Goal: Information Seeking & Learning: Learn about a topic

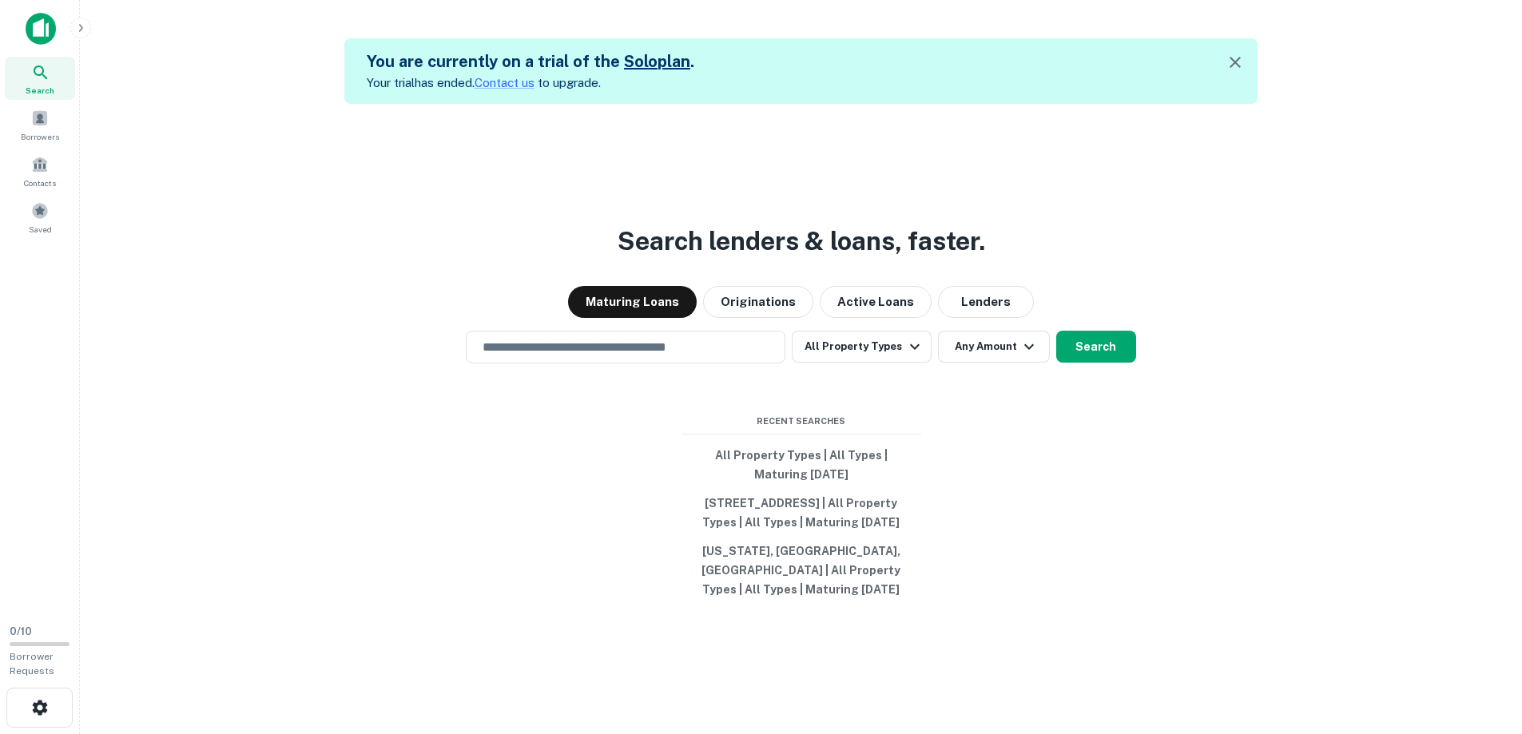
drag, startPoint x: 744, startPoint y: 145, endPoint x: 734, endPoint y: 133, distance: 14.7
click at [744, 144] on div "Search lenders & loans, faster. Maturing Loans Originations Active Loans Lender…" at bounding box center [801, 471] width 1417 height 734
click at [611, 85] on p "Your trial has ended. Contact us to upgrade." at bounding box center [531, 83] width 328 height 19
click at [722, 116] on div "Search lenders & loans, faster. Maturing Loans Originations Active Loans Lender…" at bounding box center [801, 471] width 1417 height 734
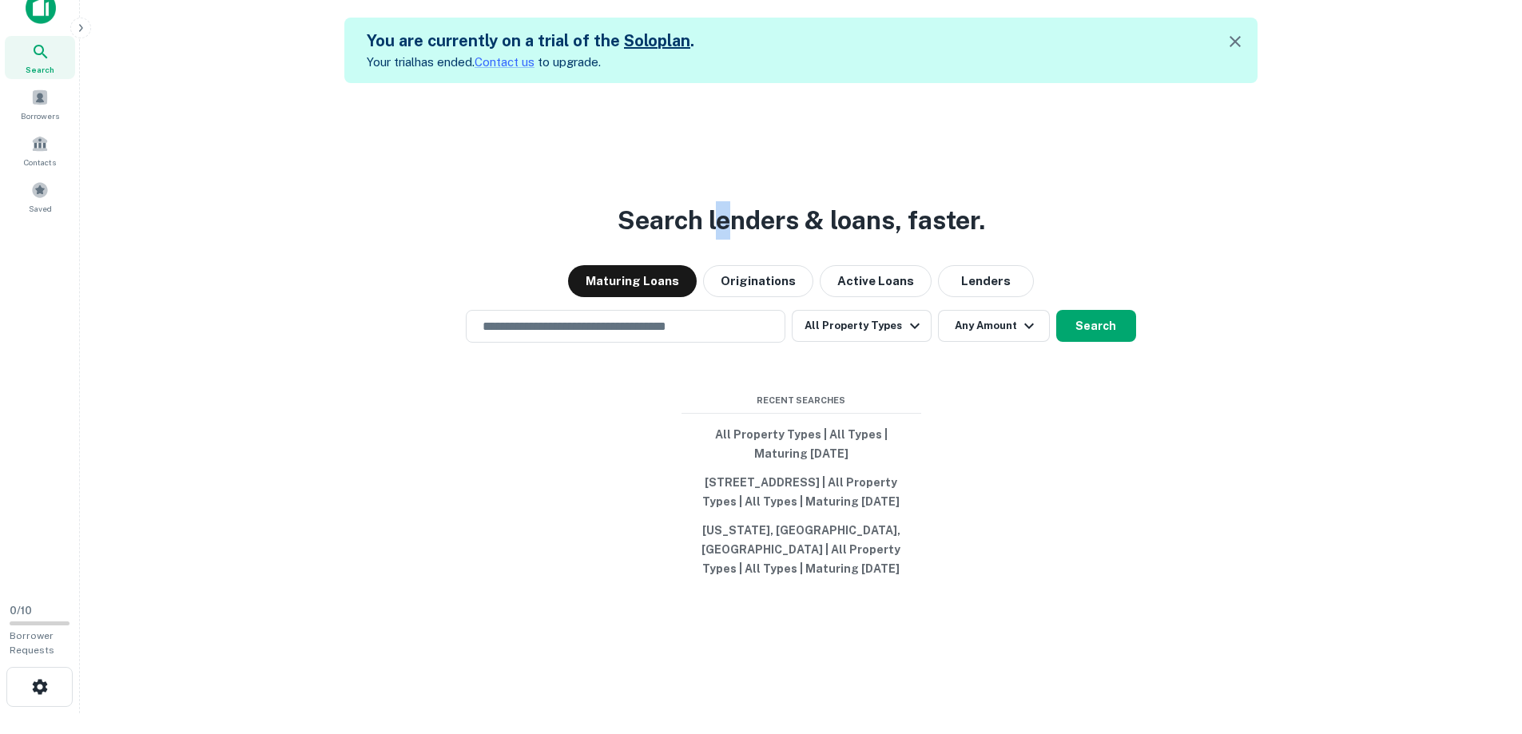
scroll to position [26, 0]
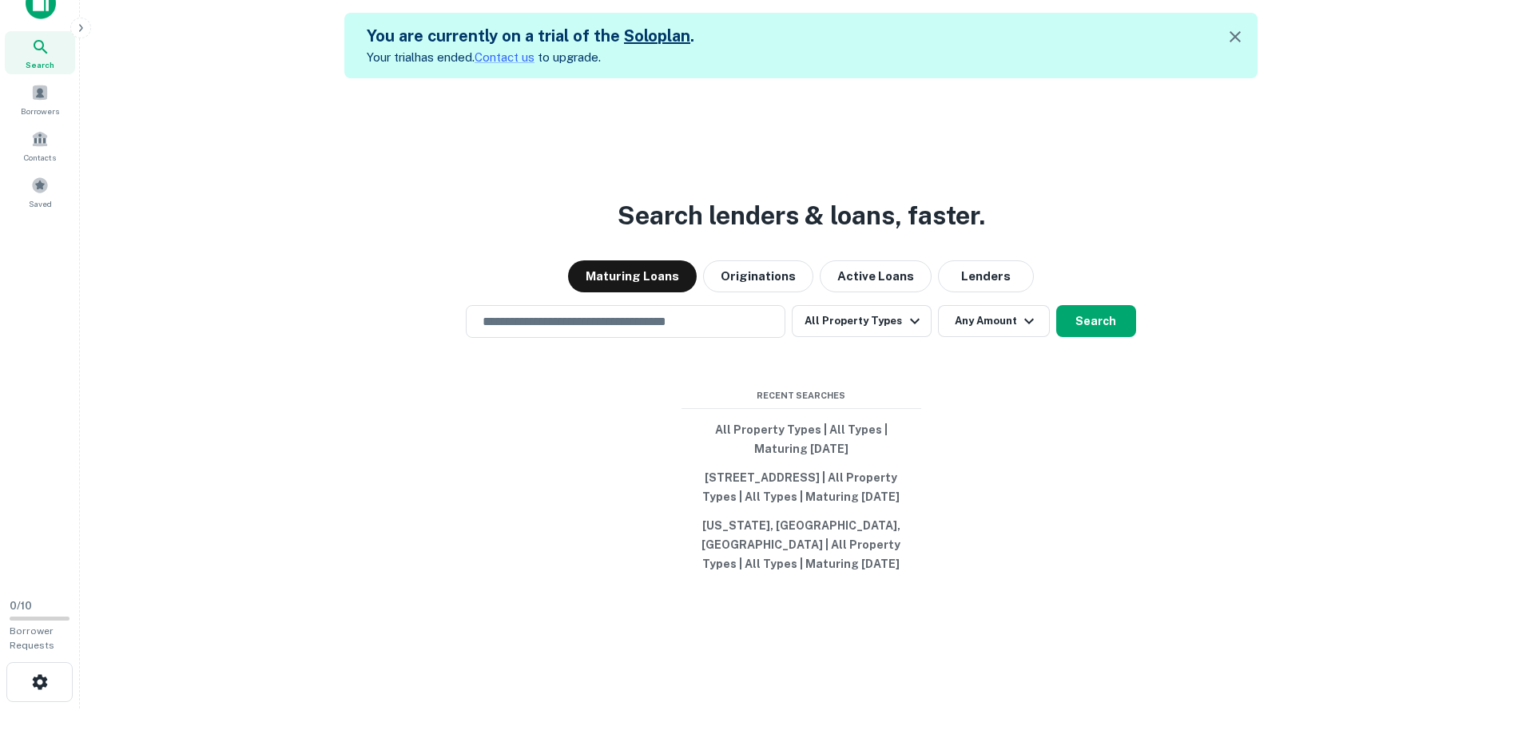
click at [1062, 424] on div "Search lenders & loans, faster. Maturing Loans Originations Active Loans Lender…" at bounding box center [801, 445] width 1417 height 734
click at [630, 370] on div "Search lenders & loans, faster. Maturing Loans Originations Active Loans Lender…" at bounding box center [801, 445] width 1417 height 734
click at [622, 322] on input "text" at bounding box center [625, 321] width 305 height 18
click at [364, 349] on div "Search lenders & loans, faster. Maturing Loans Originations Active Loans Lender…" at bounding box center [801, 445] width 1417 height 734
click at [931, 332] on div "​ All Property Types Any Amount Search" at bounding box center [801, 321] width 1417 height 33
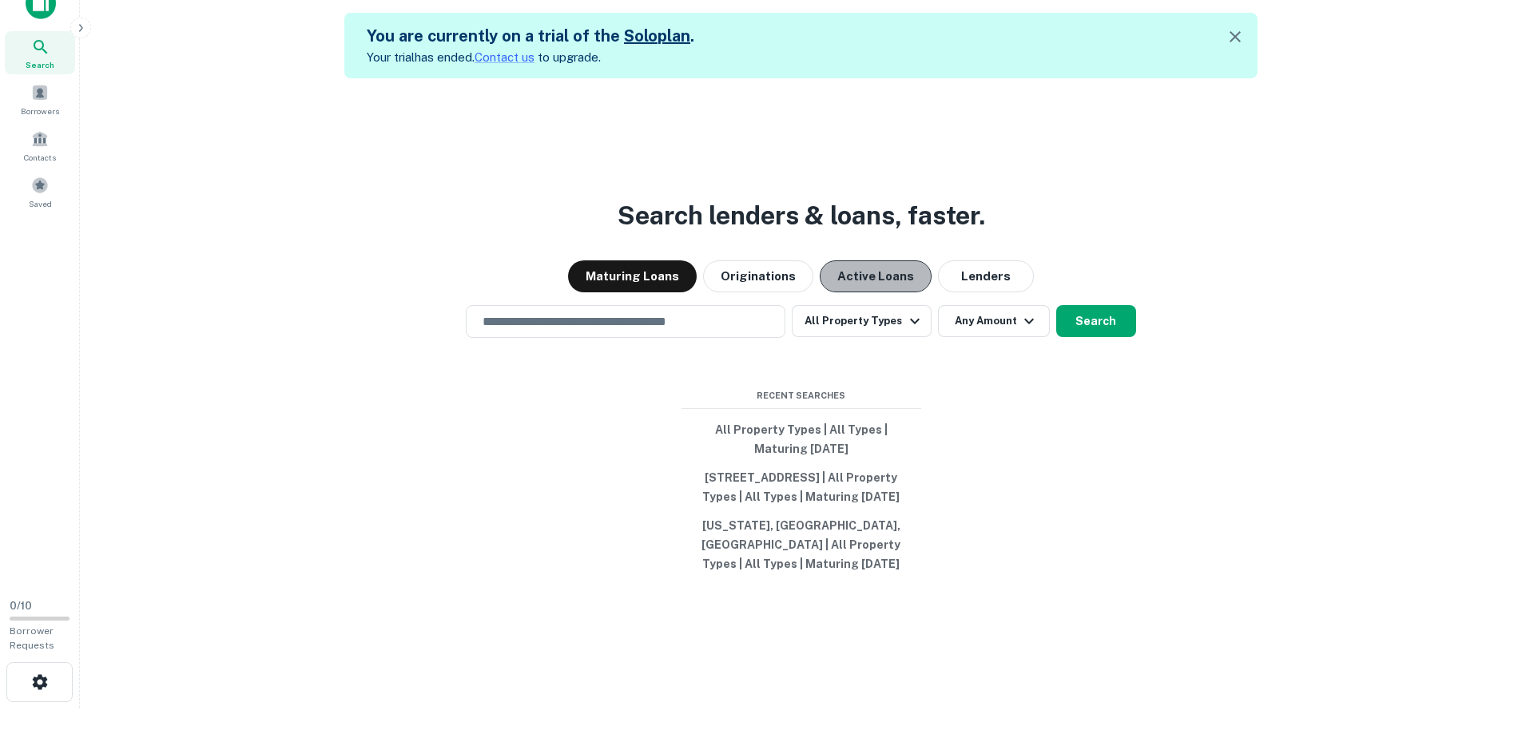
click at [874, 274] on button "Active Loans" at bounding box center [876, 276] width 112 height 32
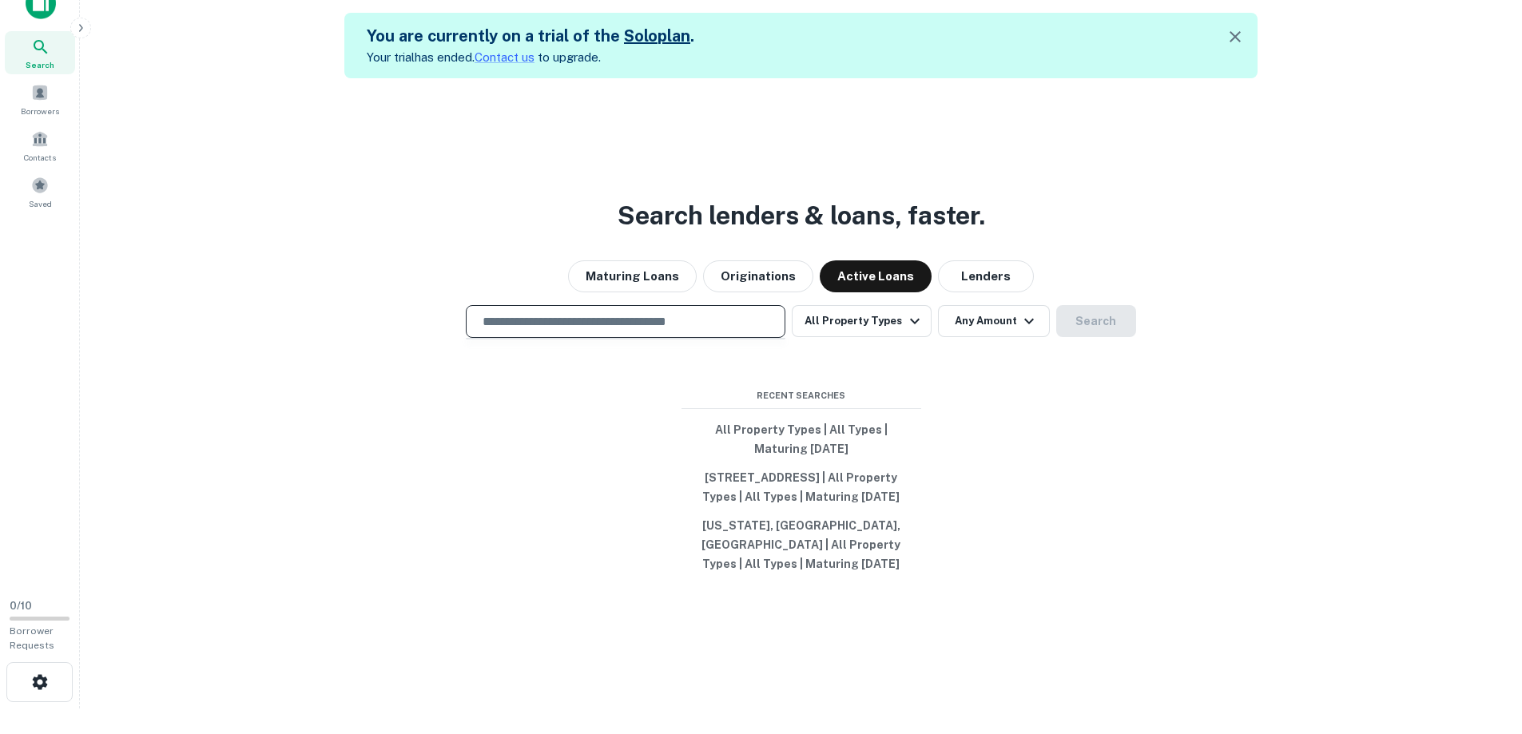
drag, startPoint x: 621, startPoint y: 312, endPoint x: 638, endPoint y: 312, distance: 16.8
click at [622, 312] on input "text" at bounding box center [625, 321] width 305 height 18
drag, startPoint x: 980, startPoint y: 363, endPoint x: 885, endPoint y: 301, distance: 112.6
click at [980, 363] on div "Search lenders & loans, faster. Maturing Loans Originations Active Loans Lender…" at bounding box center [801, 445] width 1417 height 734
drag, startPoint x: 881, startPoint y: 302, endPoint x: 885, endPoint y: 316, distance: 14.4
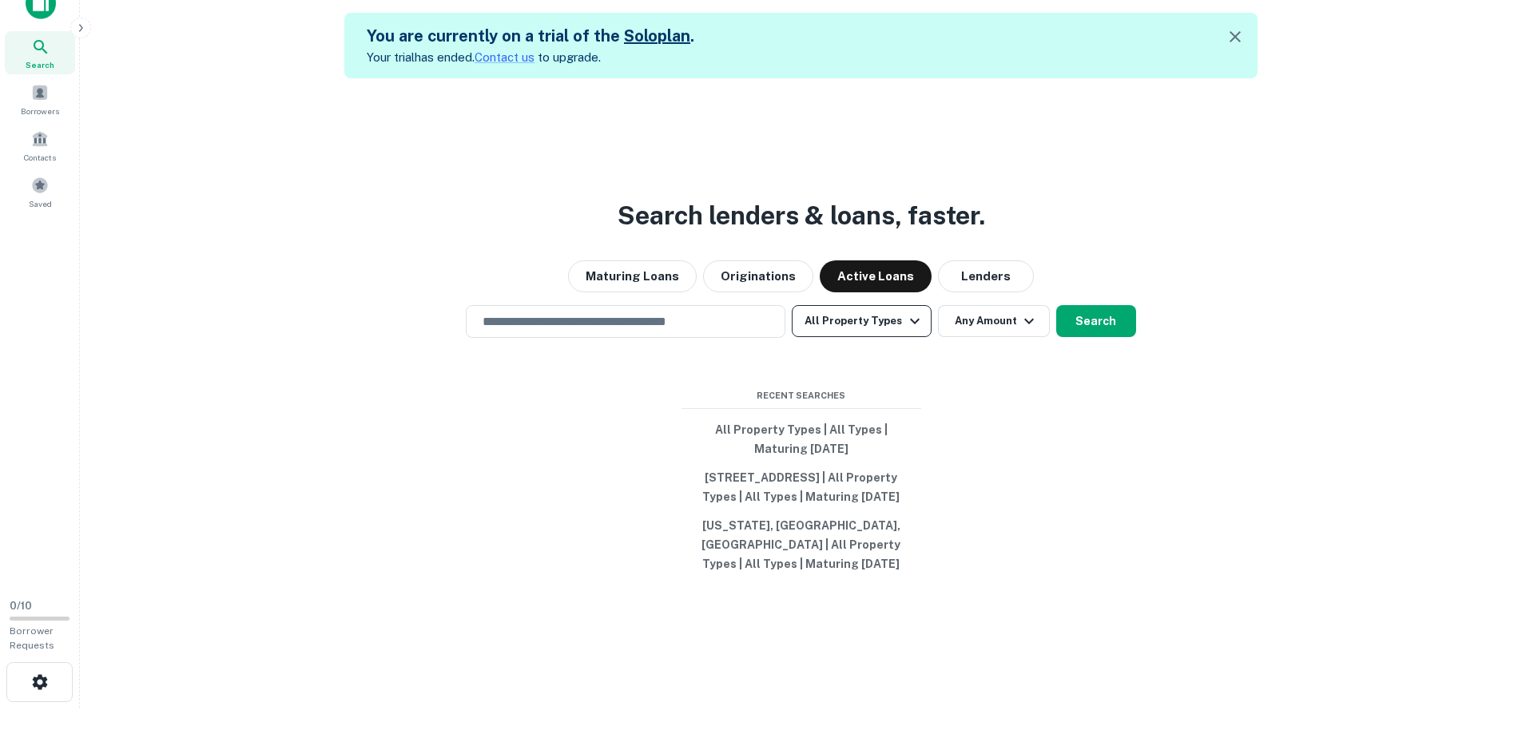
click at [881, 303] on div "Search lenders & loans, faster. Maturing Loans Originations Active Loans Lender…" at bounding box center [801, 445] width 1417 height 734
click at [887, 320] on button "All Property Types" at bounding box center [861, 321] width 139 height 32
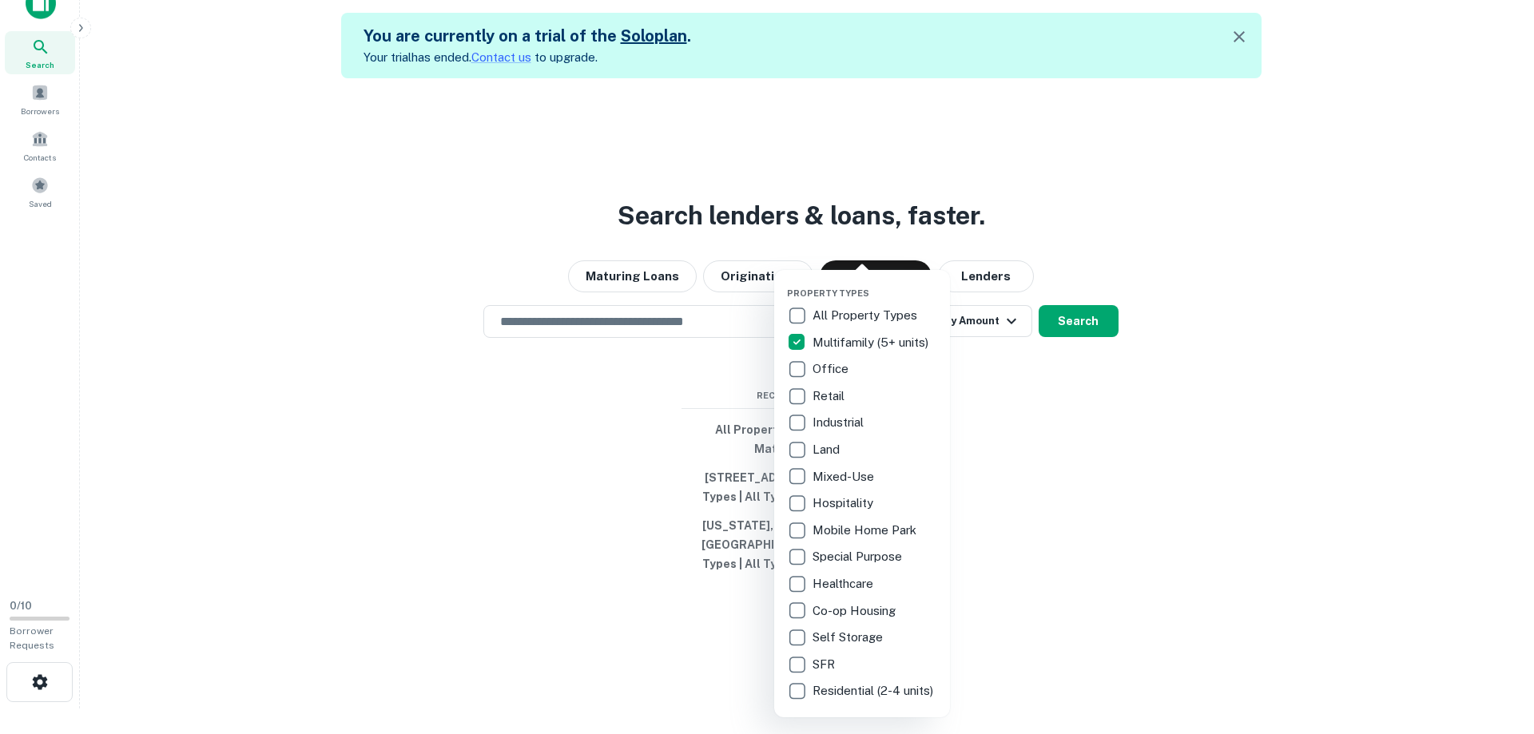
click at [1035, 421] on div at bounding box center [767, 367] width 1534 height 734
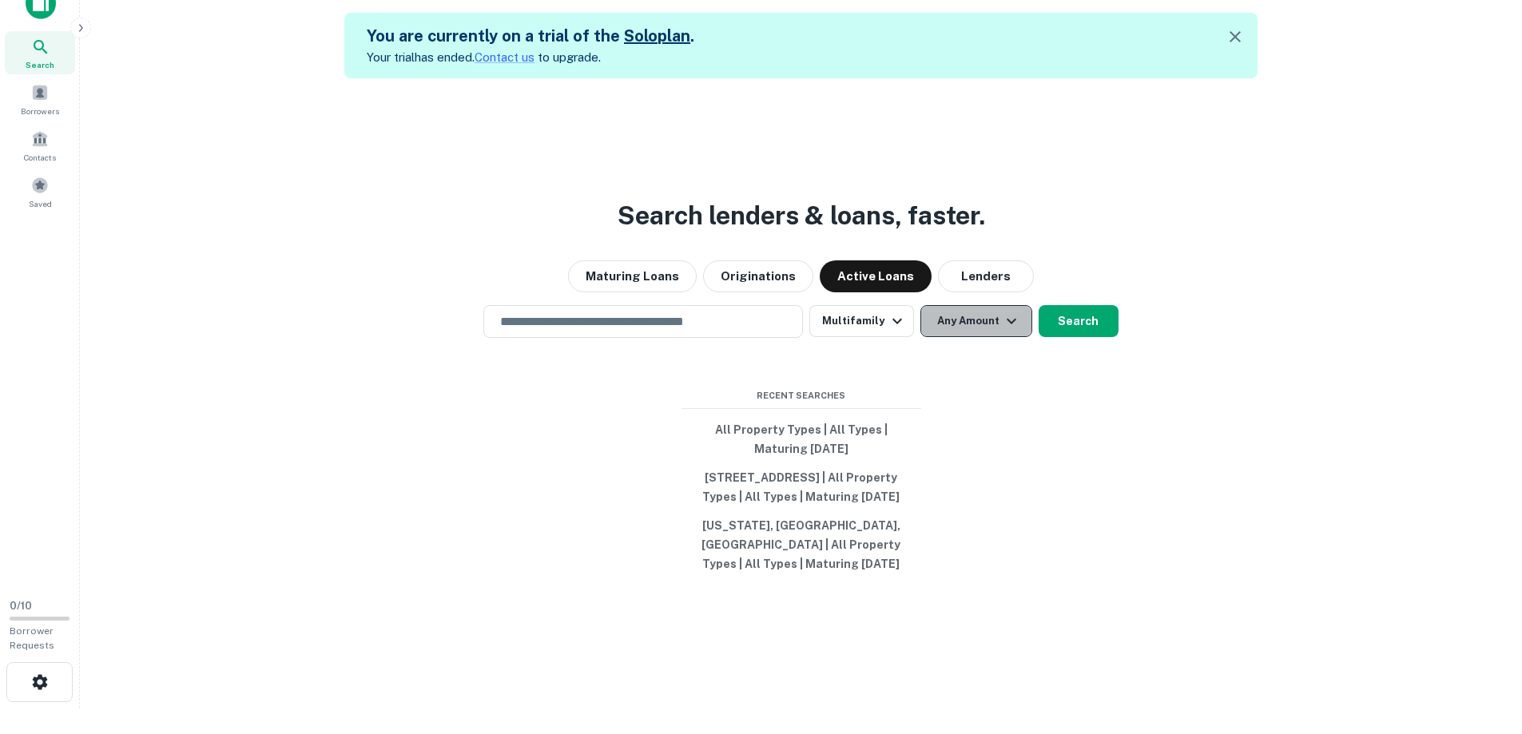
click at [984, 323] on button "Any Amount" at bounding box center [977, 321] width 112 height 32
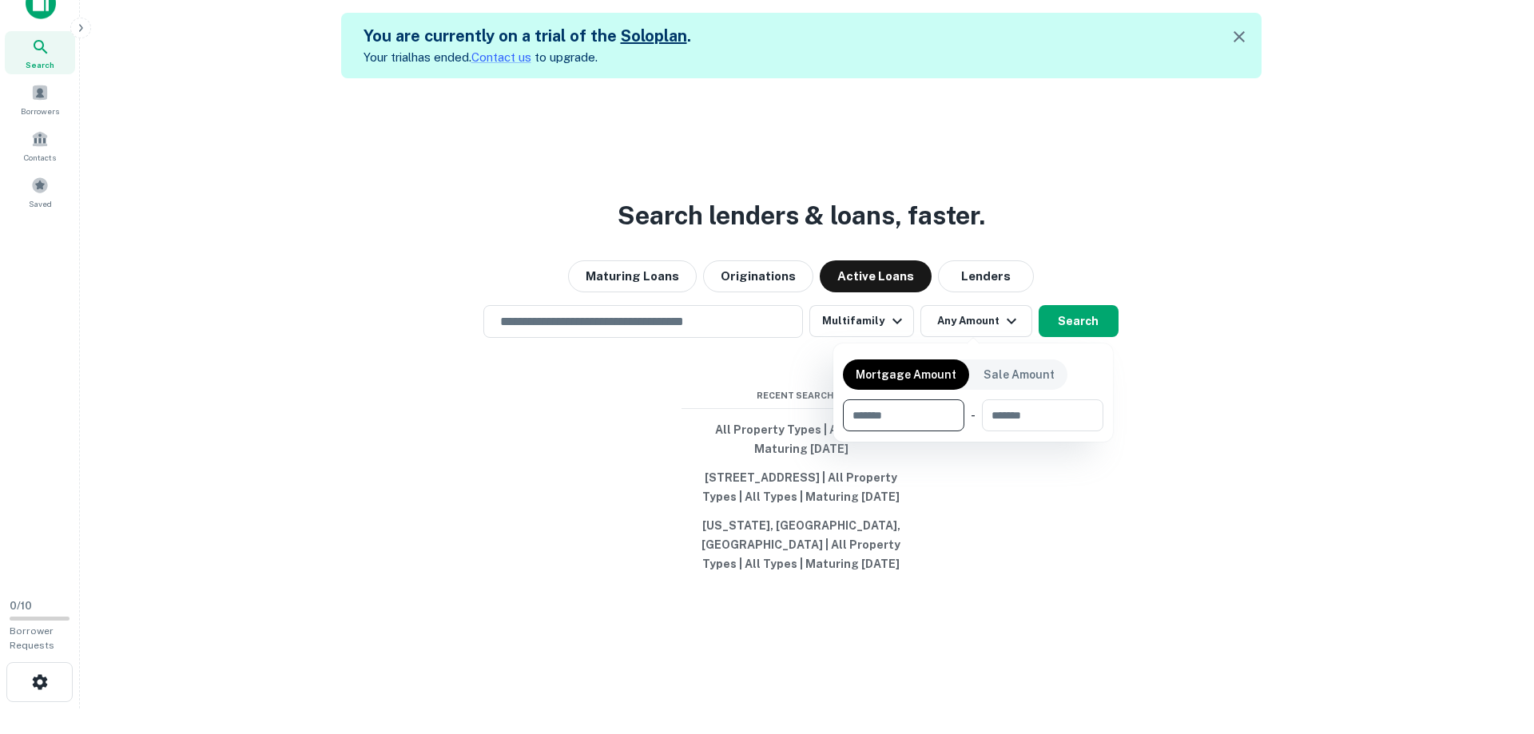
click at [891, 415] on input "number" at bounding box center [898, 416] width 110 height 32
type input "*******"
type input "********"
click at [1080, 327] on div at bounding box center [767, 367] width 1534 height 734
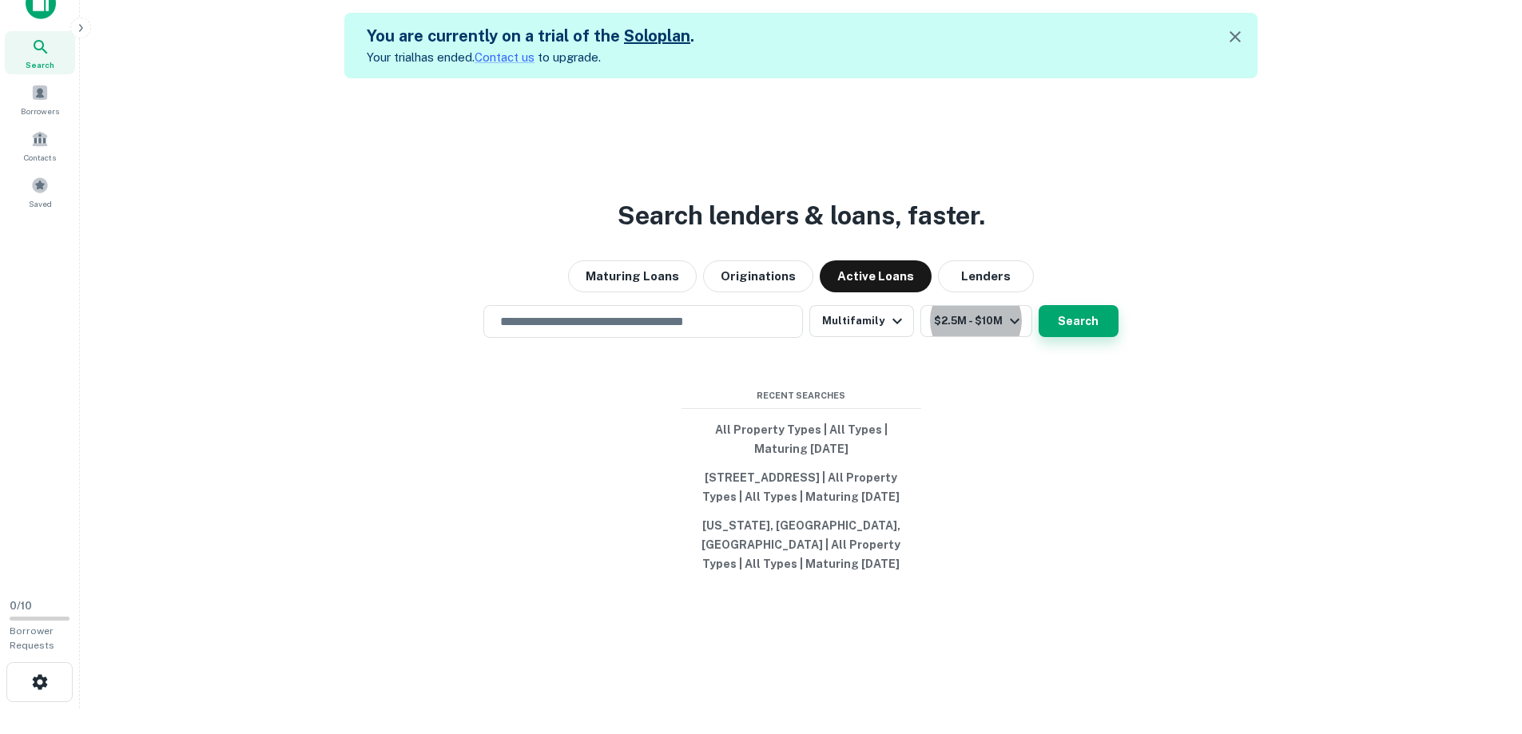
click at [1083, 316] on button "Search" at bounding box center [1079, 321] width 80 height 32
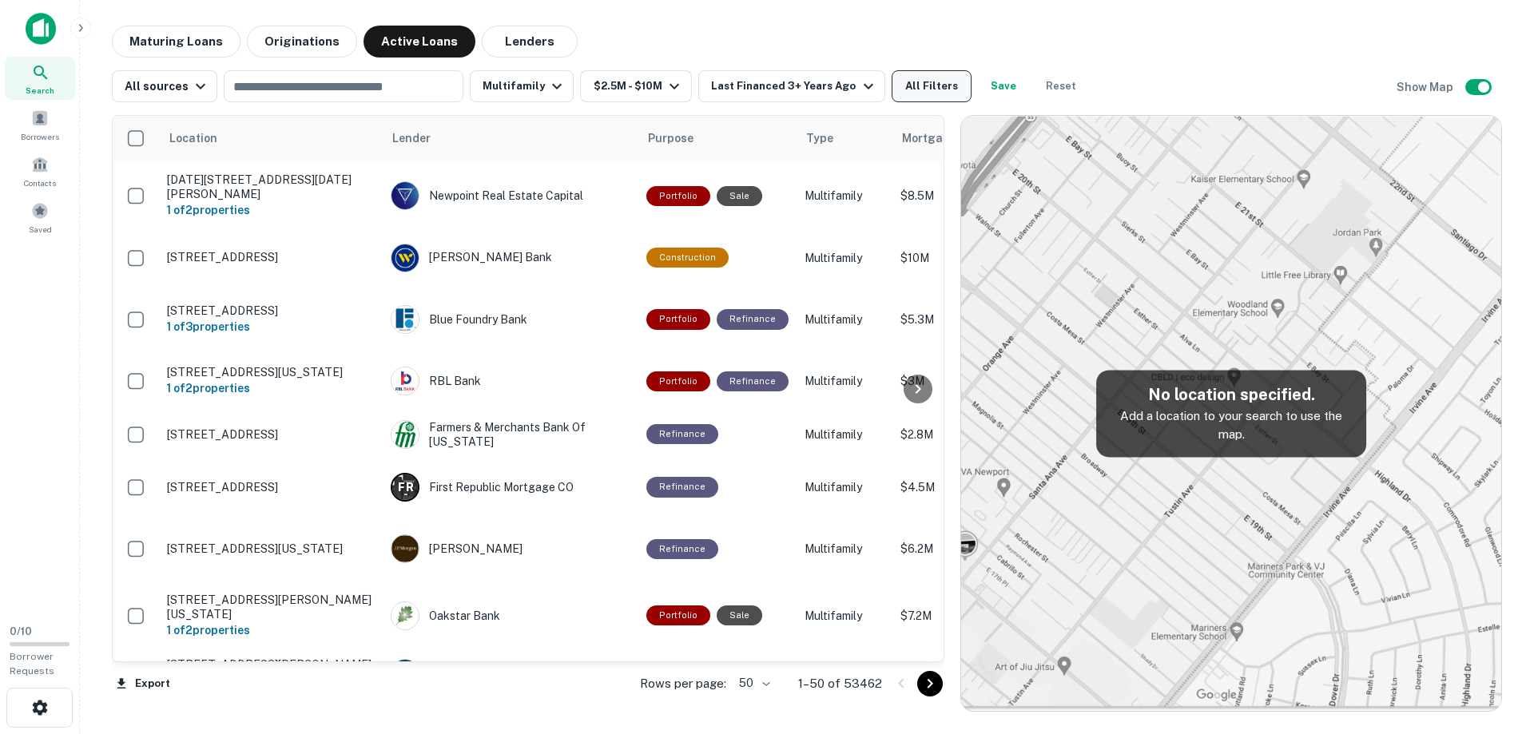
click at [939, 87] on button "All Filters" at bounding box center [932, 86] width 80 height 32
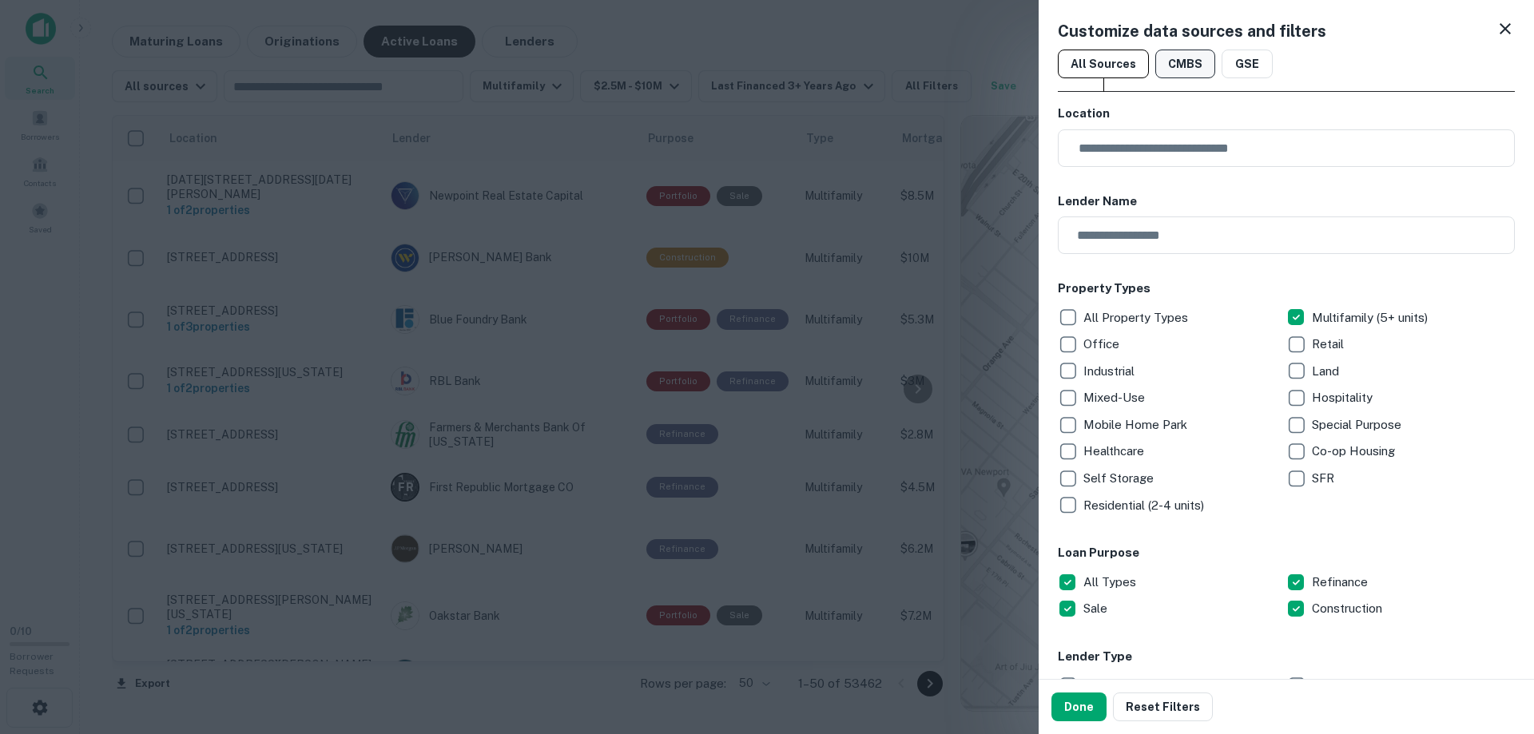
click at [1193, 56] on button "CMBS" at bounding box center [1185, 64] width 60 height 29
click at [1344, 314] on p "Multifamily (5+ units)" at bounding box center [1371, 317] width 119 height 19
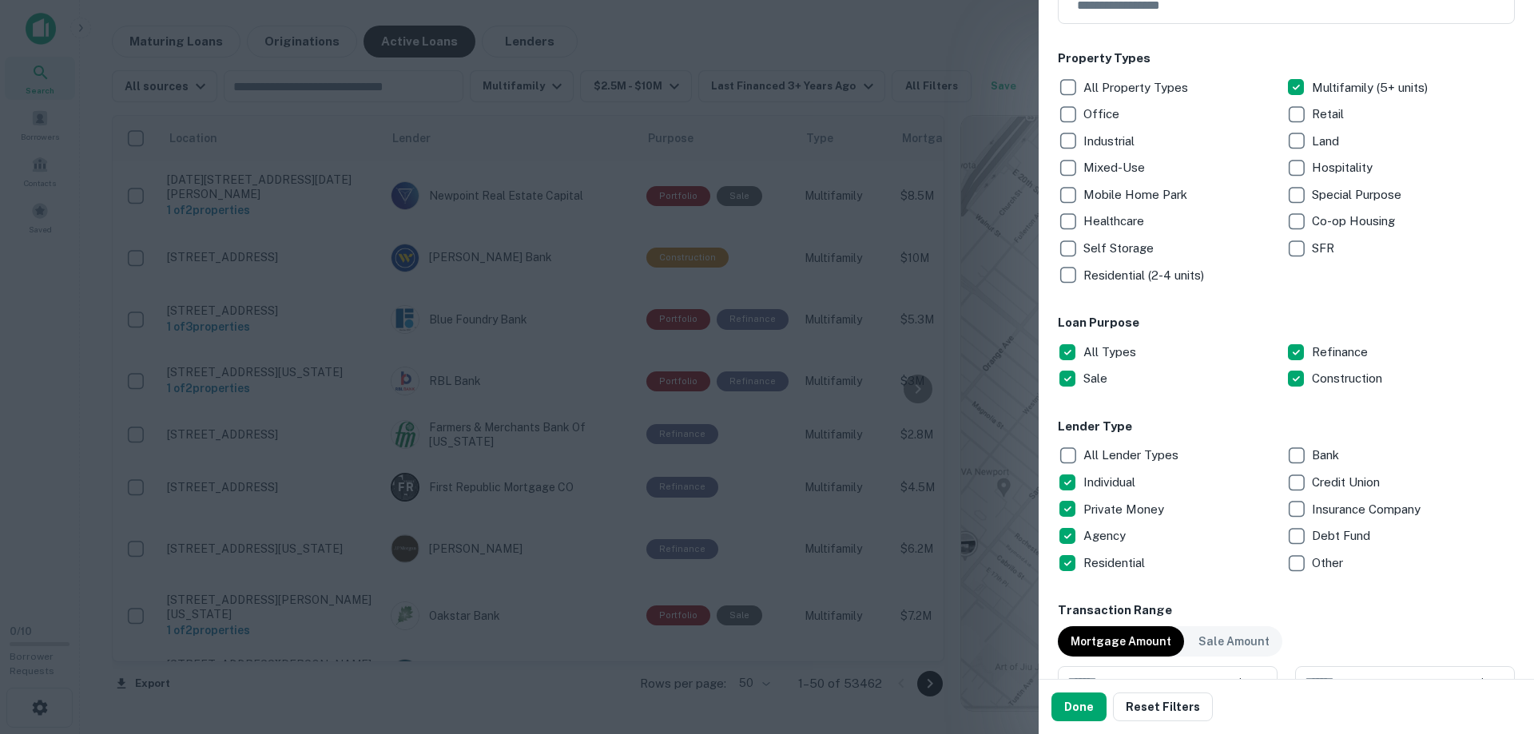
scroll to position [320, 0]
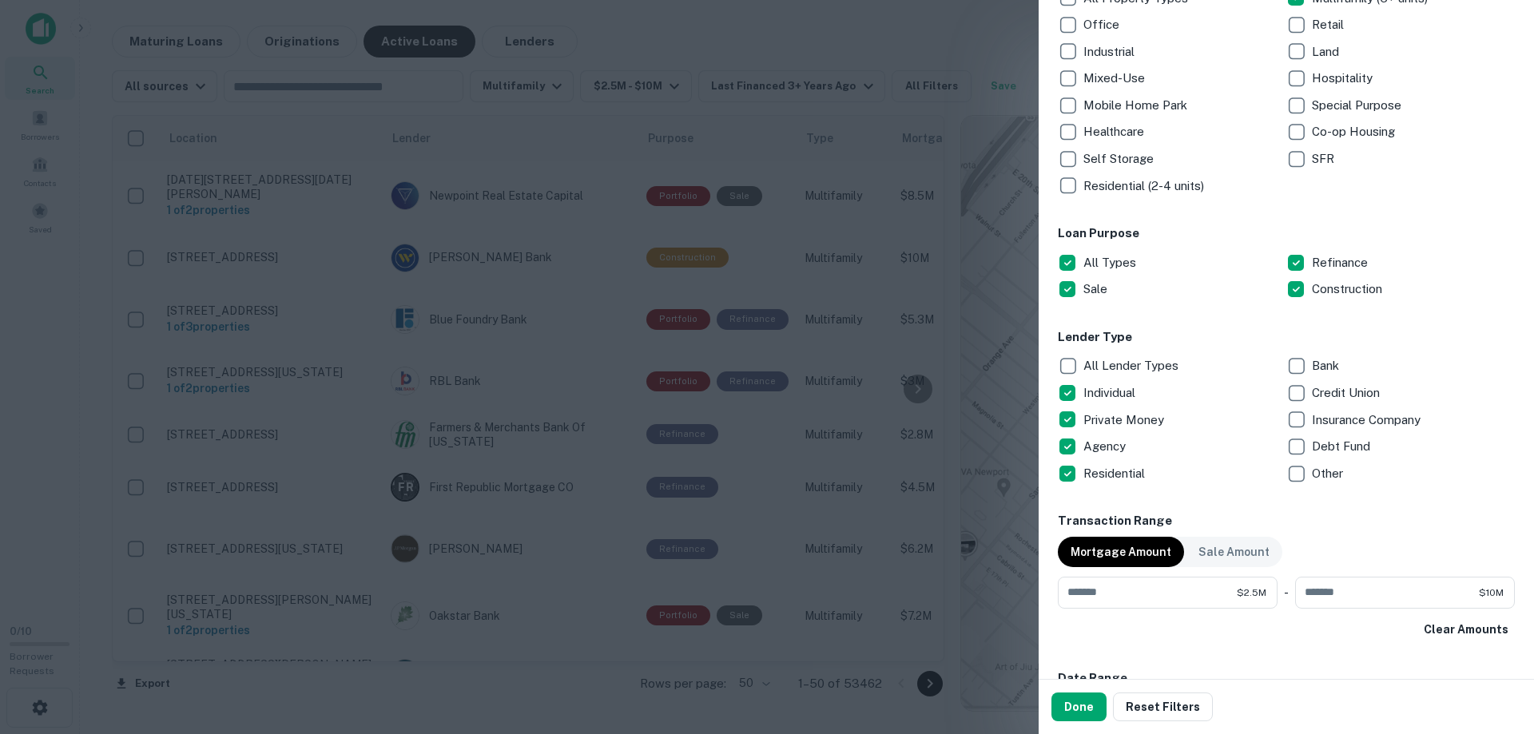
click at [1104, 360] on p "All Lender Types" at bounding box center [1133, 365] width 98 height 19
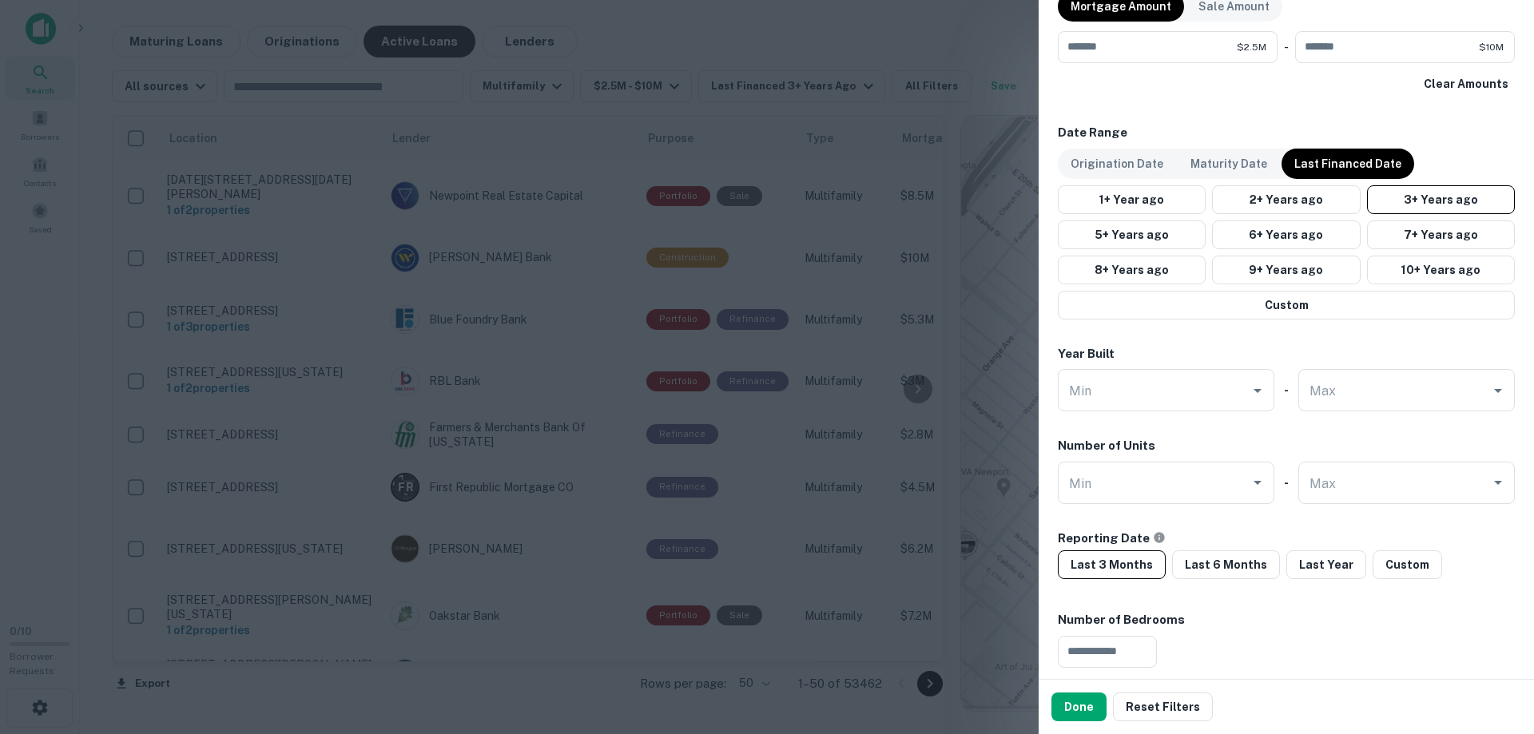
scroll to position [879, 0]
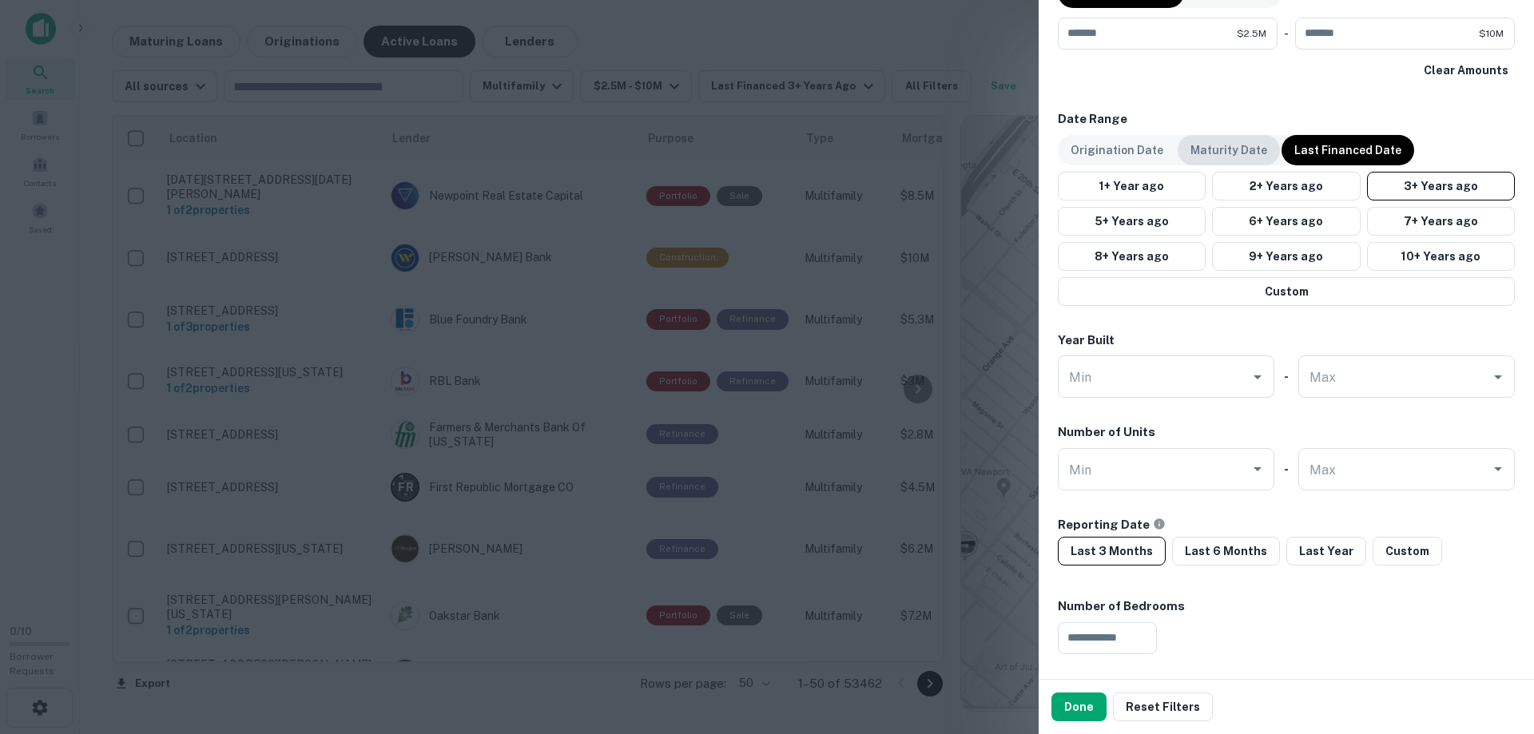
click at [1244, 145] on p "Maturity Date" at bounding box center [1229, 150] width 77 height 18
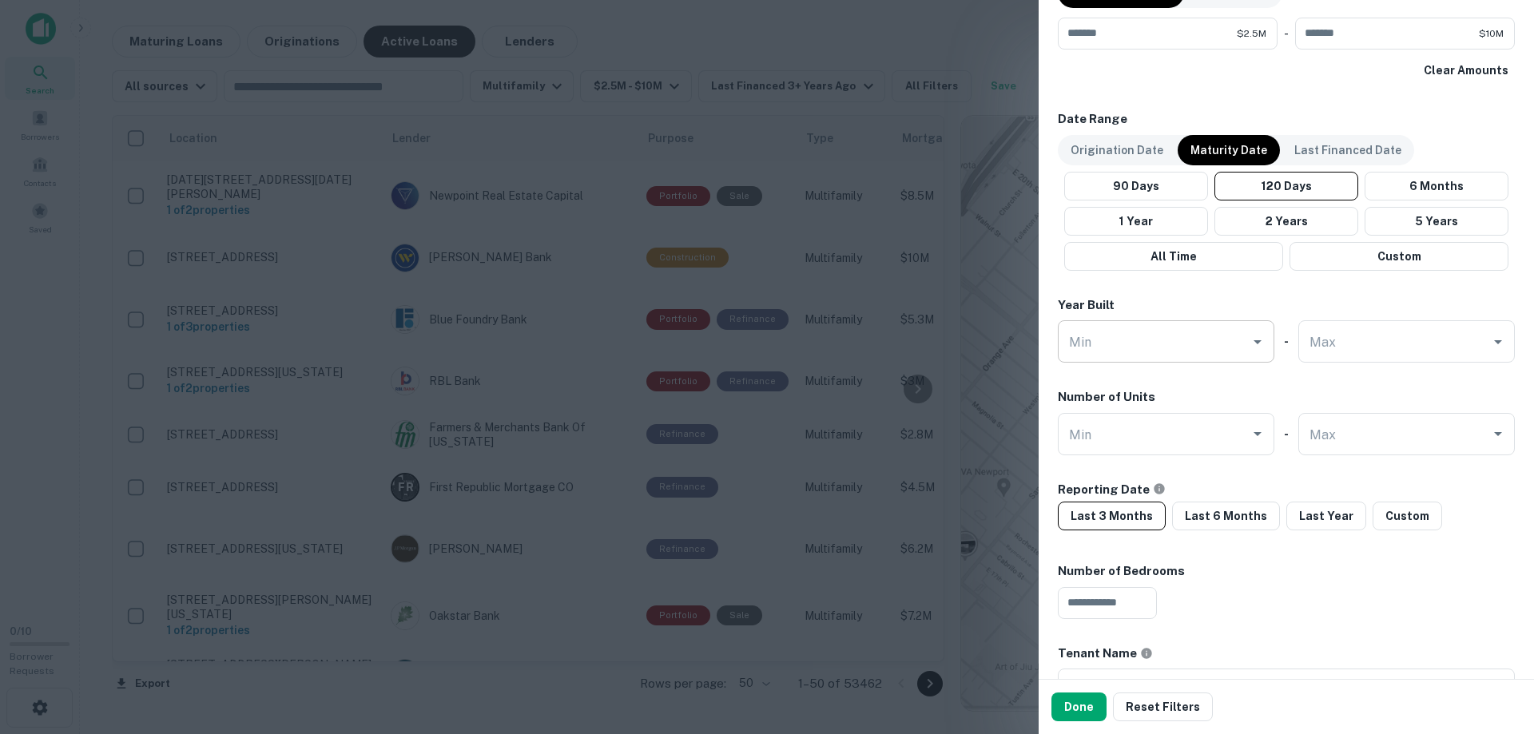
click at [1154, 343] on input "Min" at bounding box center [1154, 342] width 178 height 28
click at [1318, 286] on div "Location ​ Lender Name ​ Property Types All Property Types Multifamily (5+ unit…" at bounding box center [1286, 69] width 457 height 1686
click at [1394, 185] on button "6 Months" at bounding box center [1437, 186] width 144 height 29
click at [1322, 292] on div "Location ​ Lender Name ​ Property Types All Property Types Multifamily (5+ unit…" at bounding box center [1286, 69] width 457 height 1686
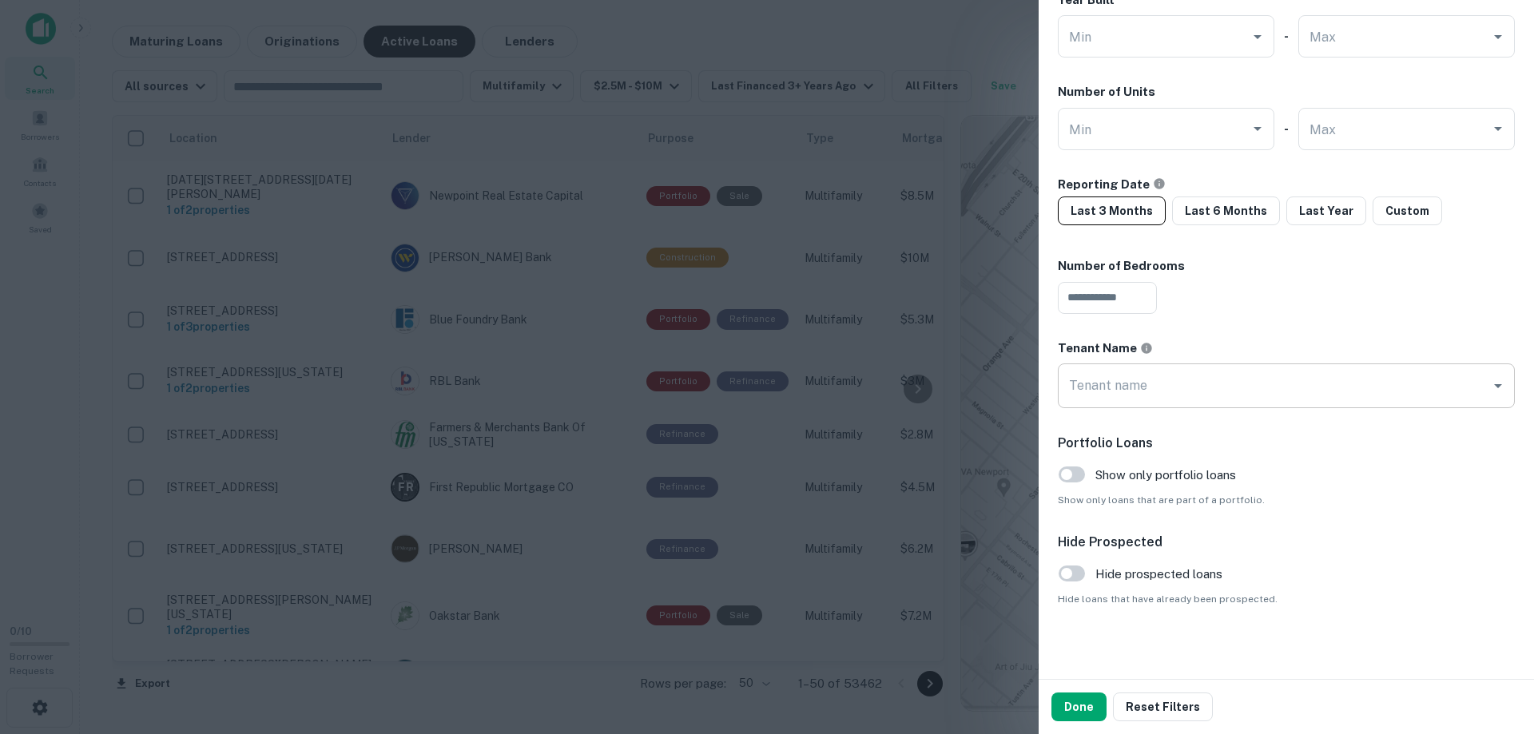
scroll to position [1188, 0]
click at [1414, 292] on div "​" at bounding box center [1286, 294] width 457 height 32
click at [1379, 207] on button "Custom" at bounding box center [1408, 207] width 70 height 29
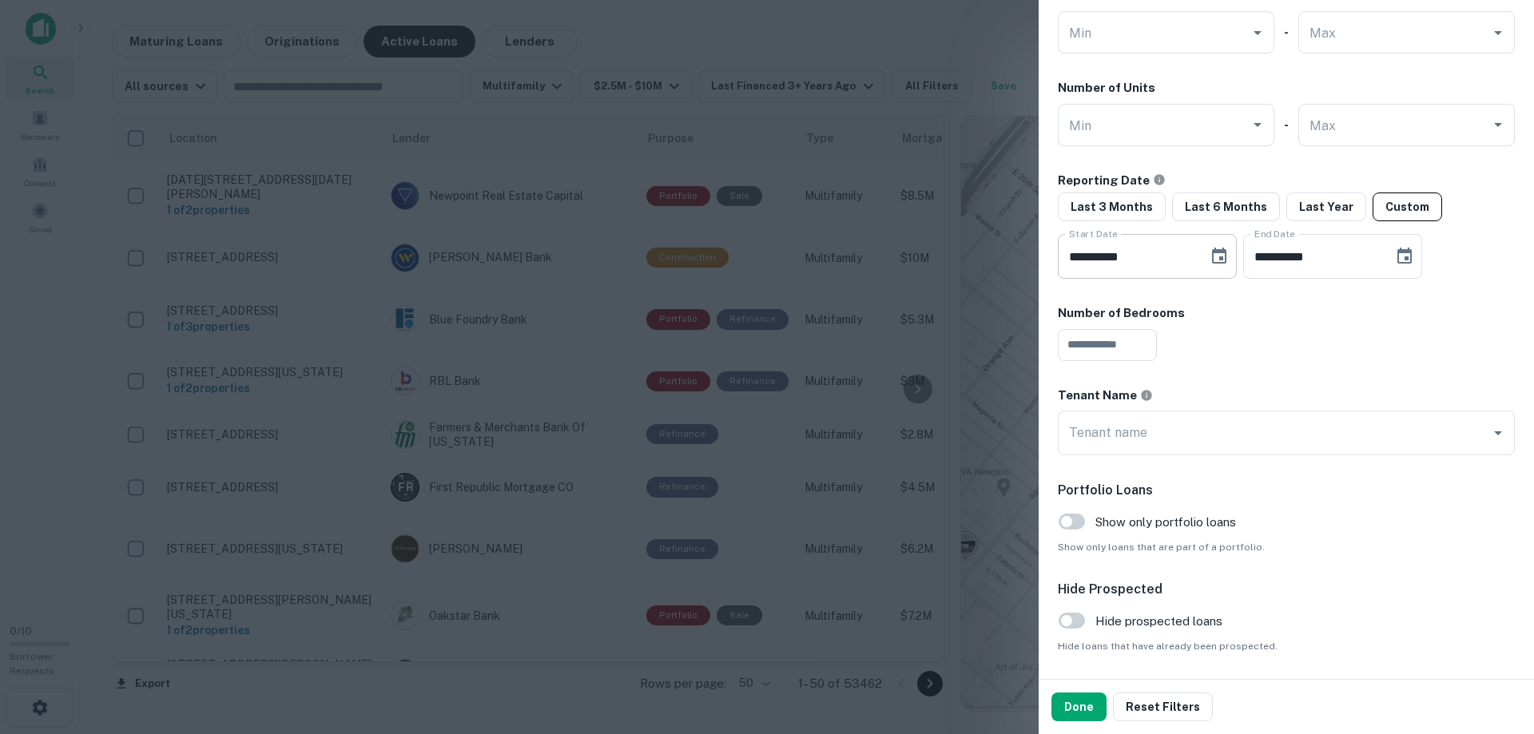
click at [1227, 251] on icon "Choose date, selected date is May 18, 2025" at bounding box center [1219, 256] width 14 height 16
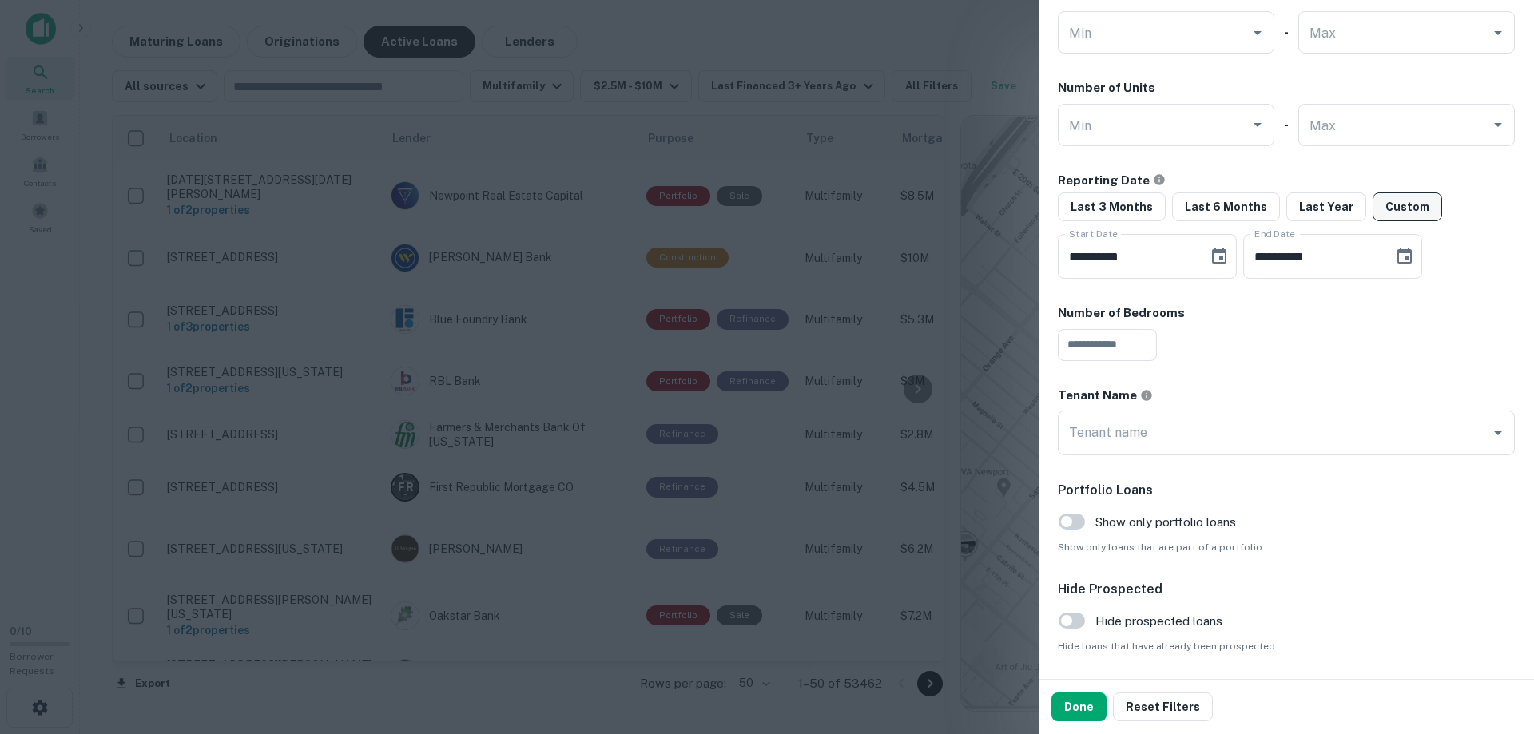
click at [1395, 204] on button "Custom" at bounding box center [1408, 207] width 70 height 29
click at [1225, 329] on div "​" at bounding box center [1286, 345] width 457 height 32
click at [1272, 338] on div "​" at bounding box center [1286, 345] width 457 height 32
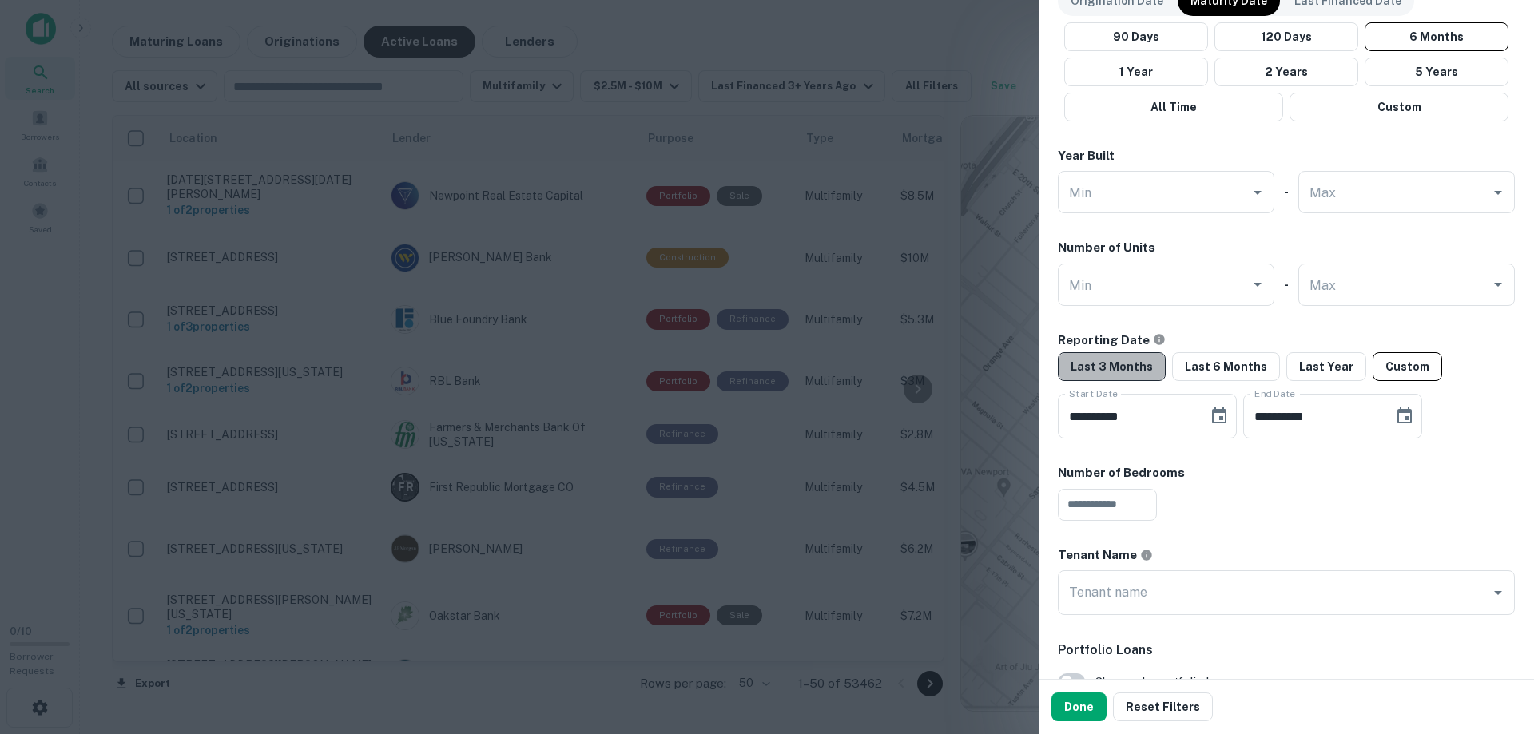
click at [1134, 360] on button "Last 3 Months" at bounding box center [1112, 366] width 108 height 29
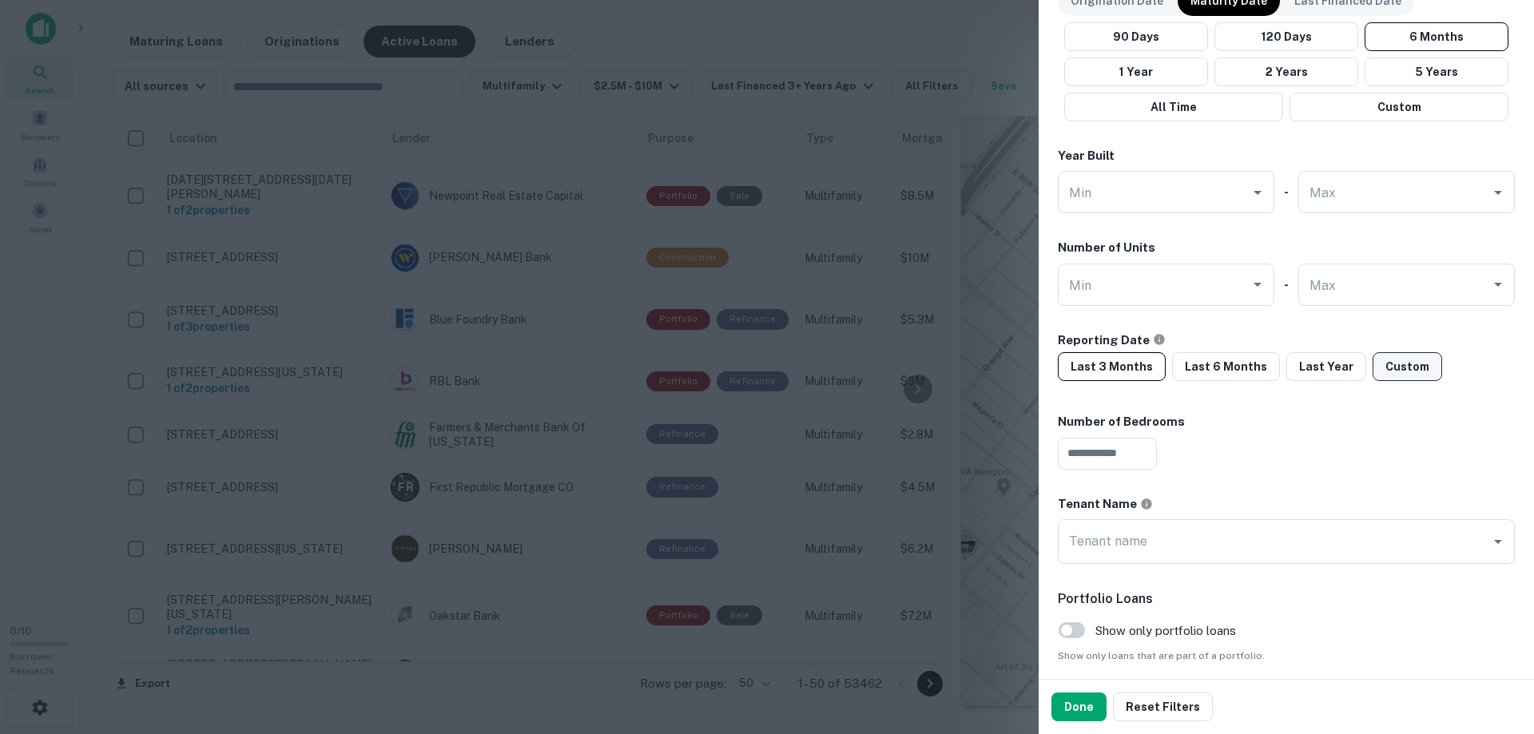
click at [1415, 368] on button "Custom" at bounding box center [1408, 366] width 70 height 29
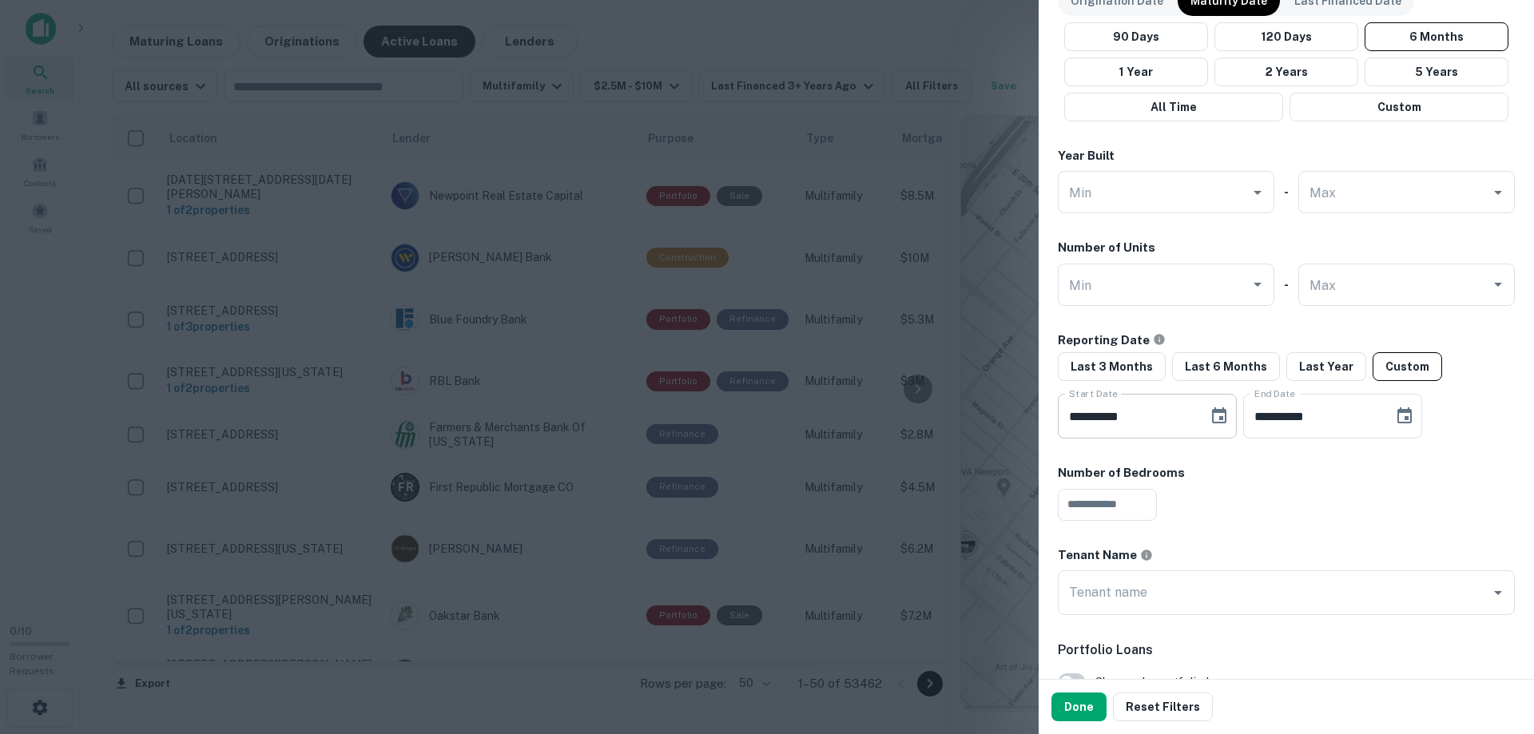
drag, startPoint x: 1222, startPoint y: 404, endPoint x: 1230, endPoint y: 406, distance: 8.3
click at [1224, 405] on div "**********" at bounding box center [1147, 416] width 179 height 45
click at [1227, 412] on icon "Choose date, selected date is May 18, 2025" at bounding box center [1219, 416] width 14 height 16
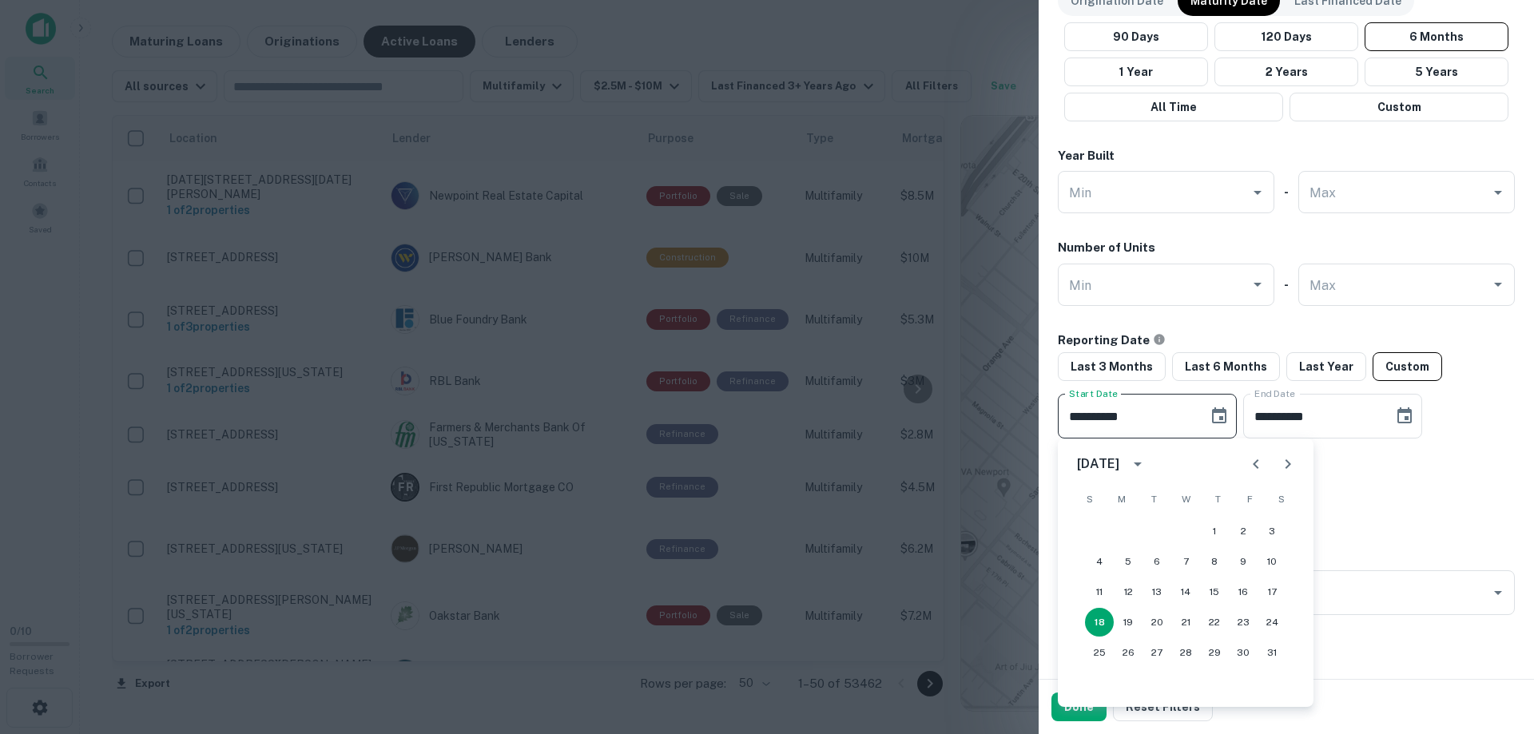
click at [1151, 451] on button "calendar view is open, switch to year view" at bounding box center [1137, 464] width 27 height 27
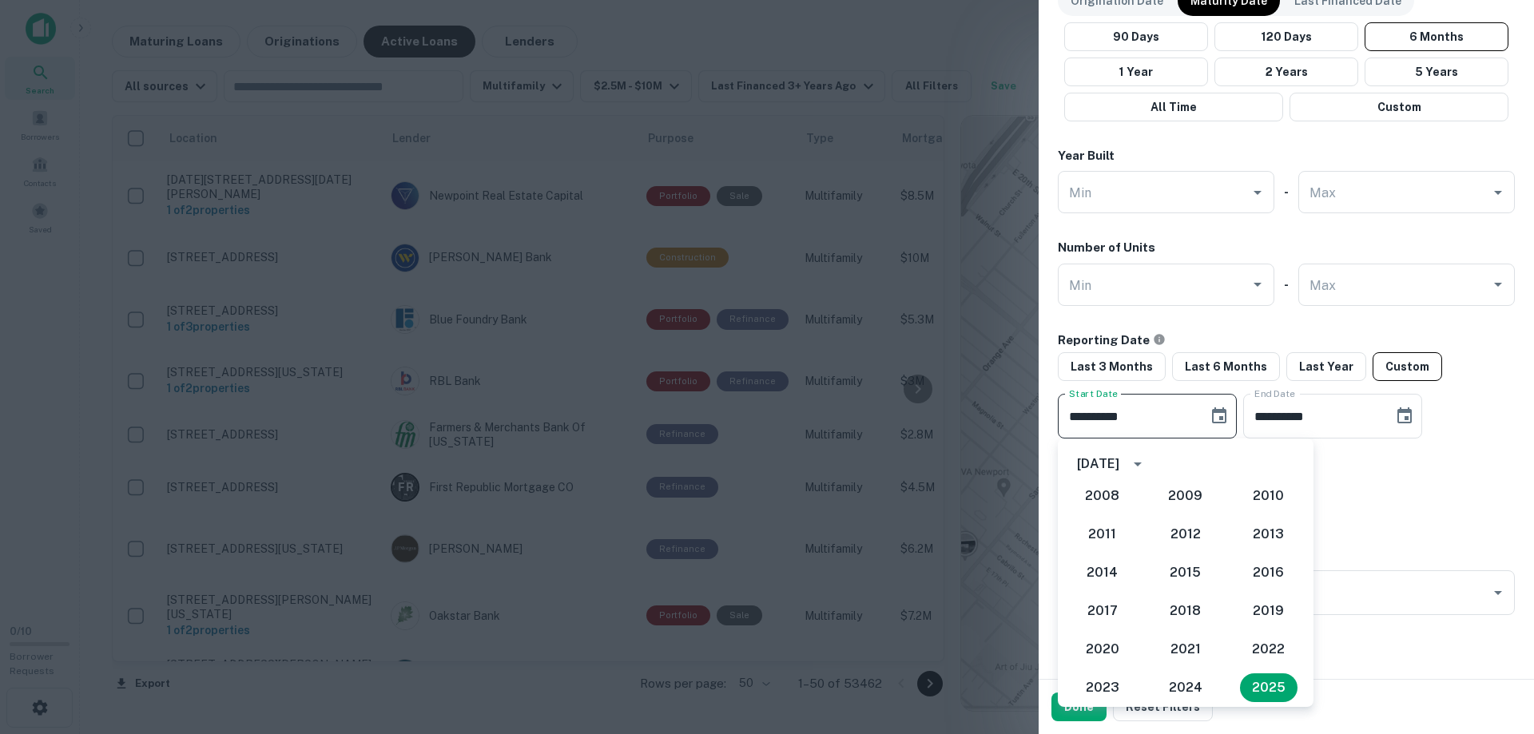
click at [1450, 513] on div "​" at bounding box center [1286, 505] width 457 height 32
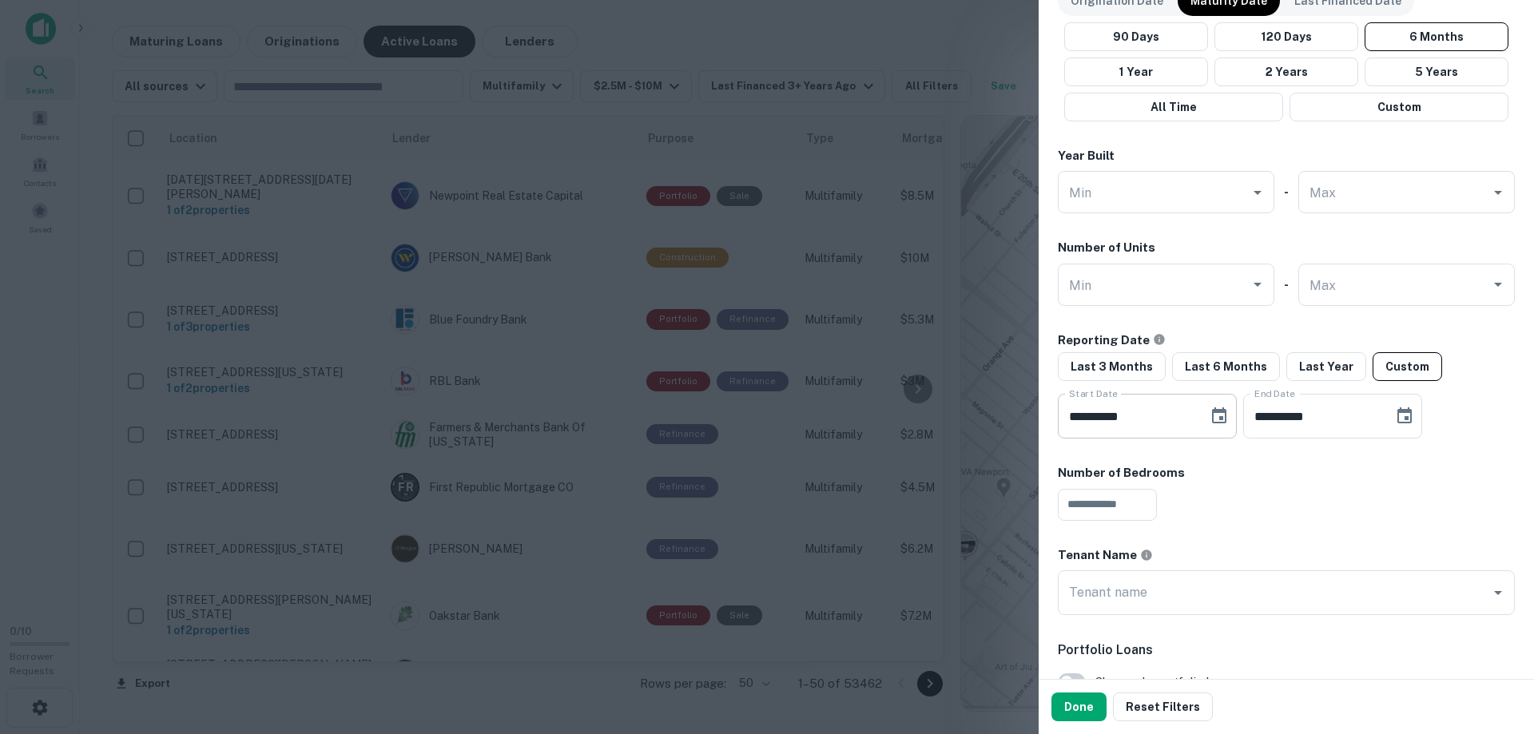
click at [1197, 432] on input "**********" at bounding box center [1127, 416] width 139 height 45
click at [1191, 424] on input "**********" at bounding box center [1127, 416] width 139 height 45
click at [1197, 416] on input "**********" at bounding box center [1127, 416] width 139 height 45
click at [1229, 415] on icon "Choose date, selected date is May 18, 2025" at bounding box center [1219, 416] width 19 height 19
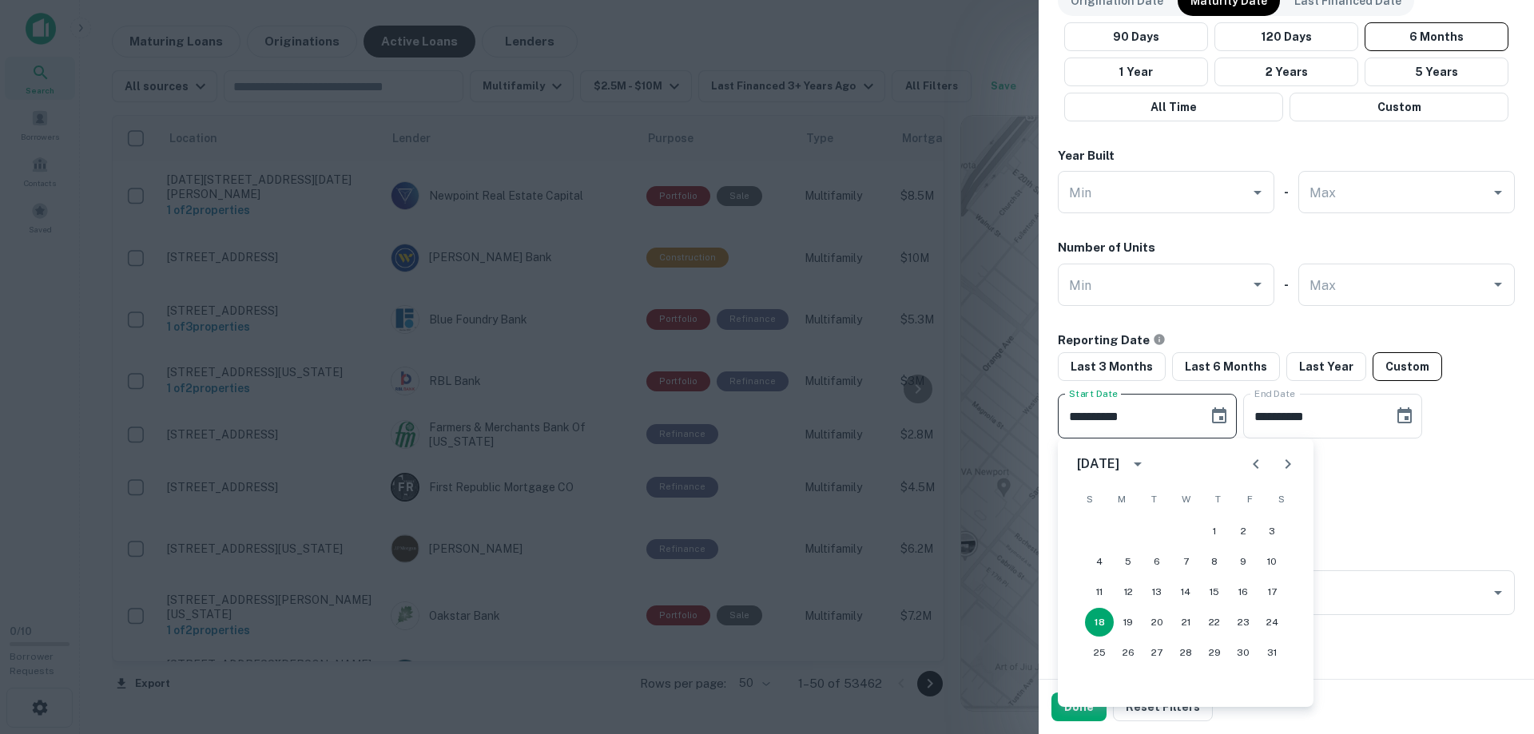
click at [1124, 460] on div "[DATE]" at bounding box center [1100, 464] width 47 height 19
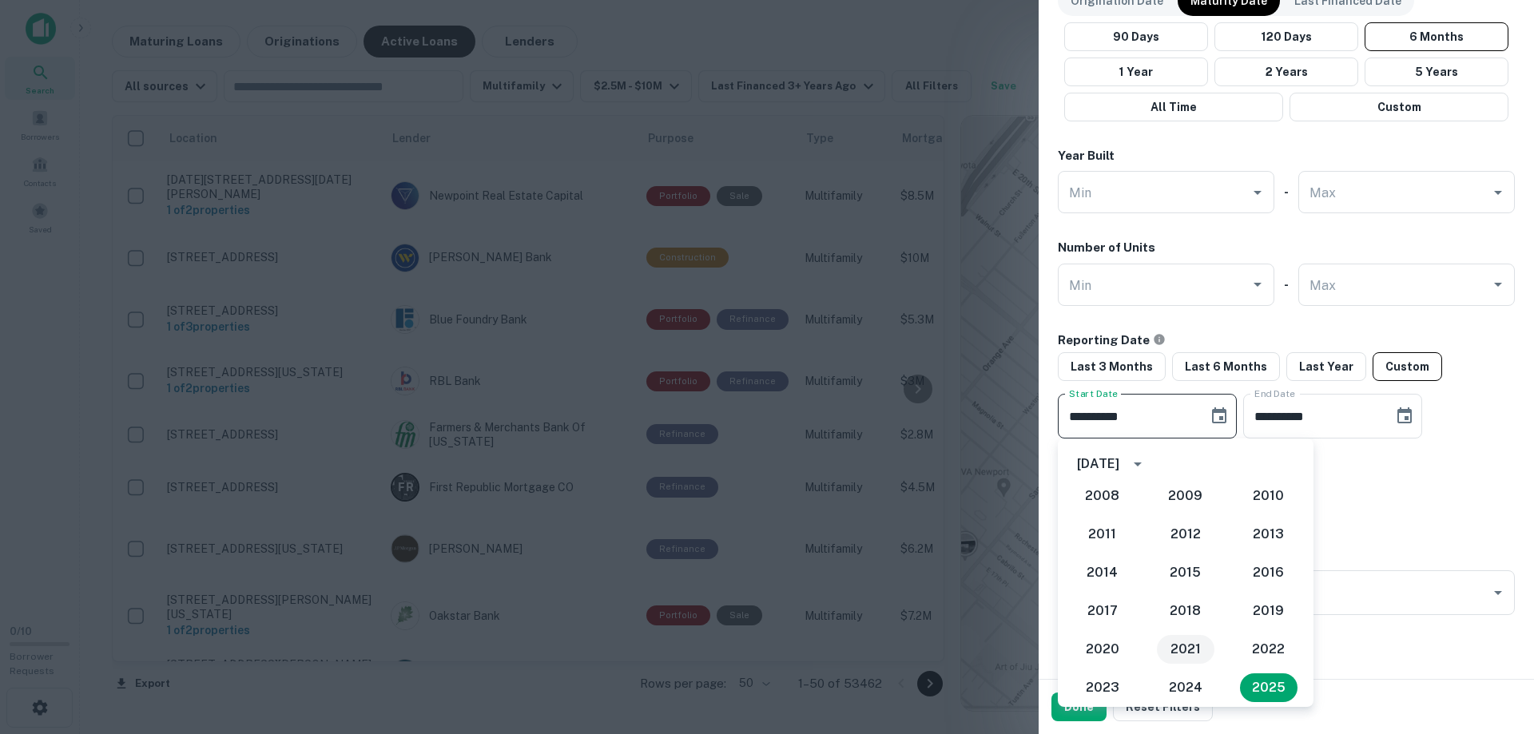
click at [1180, 650] on button "2021" at bounding box center [1186, 649] width 58 height 29
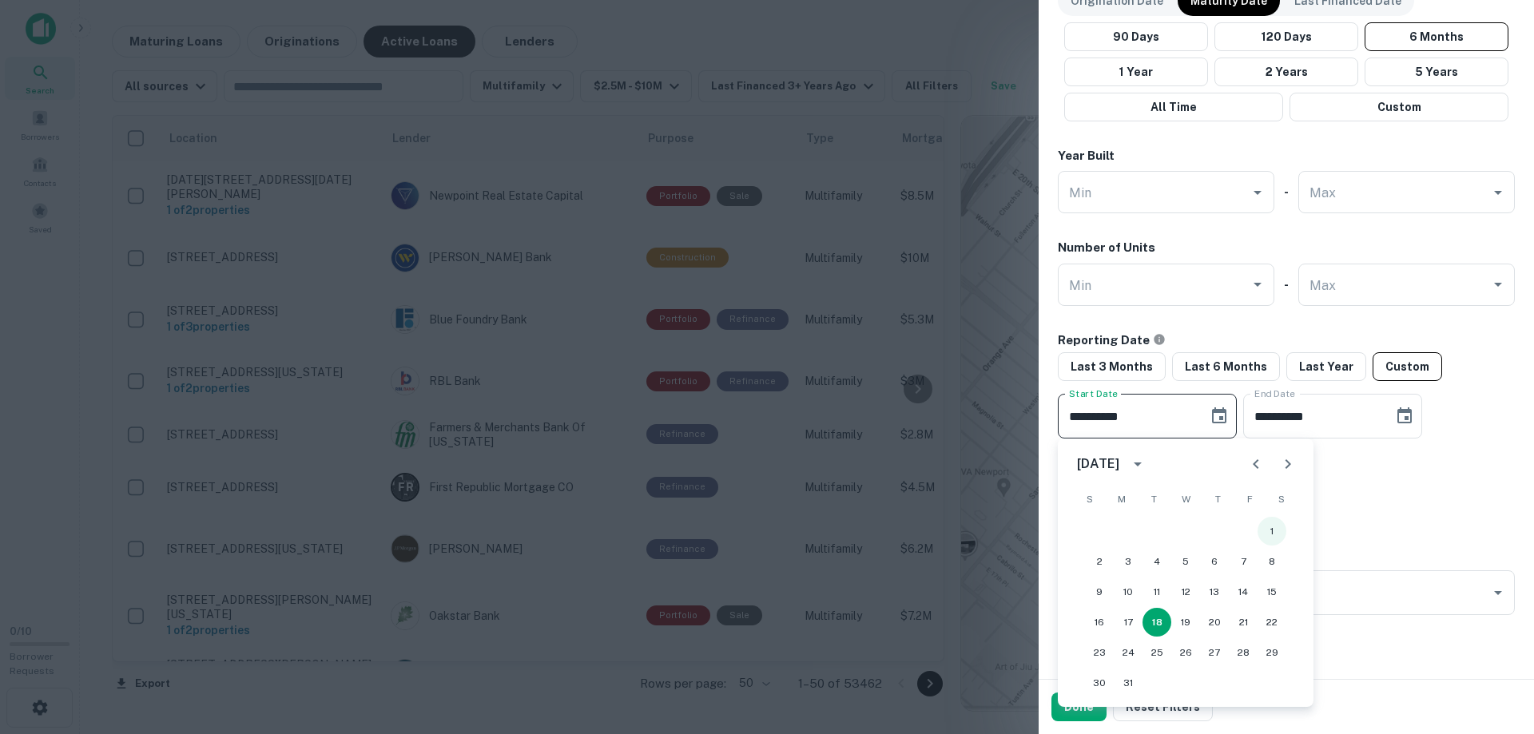
click at [1271, 526] on button "1" at bounding box center [1272, 531] width 29 height 29
type input "**********"
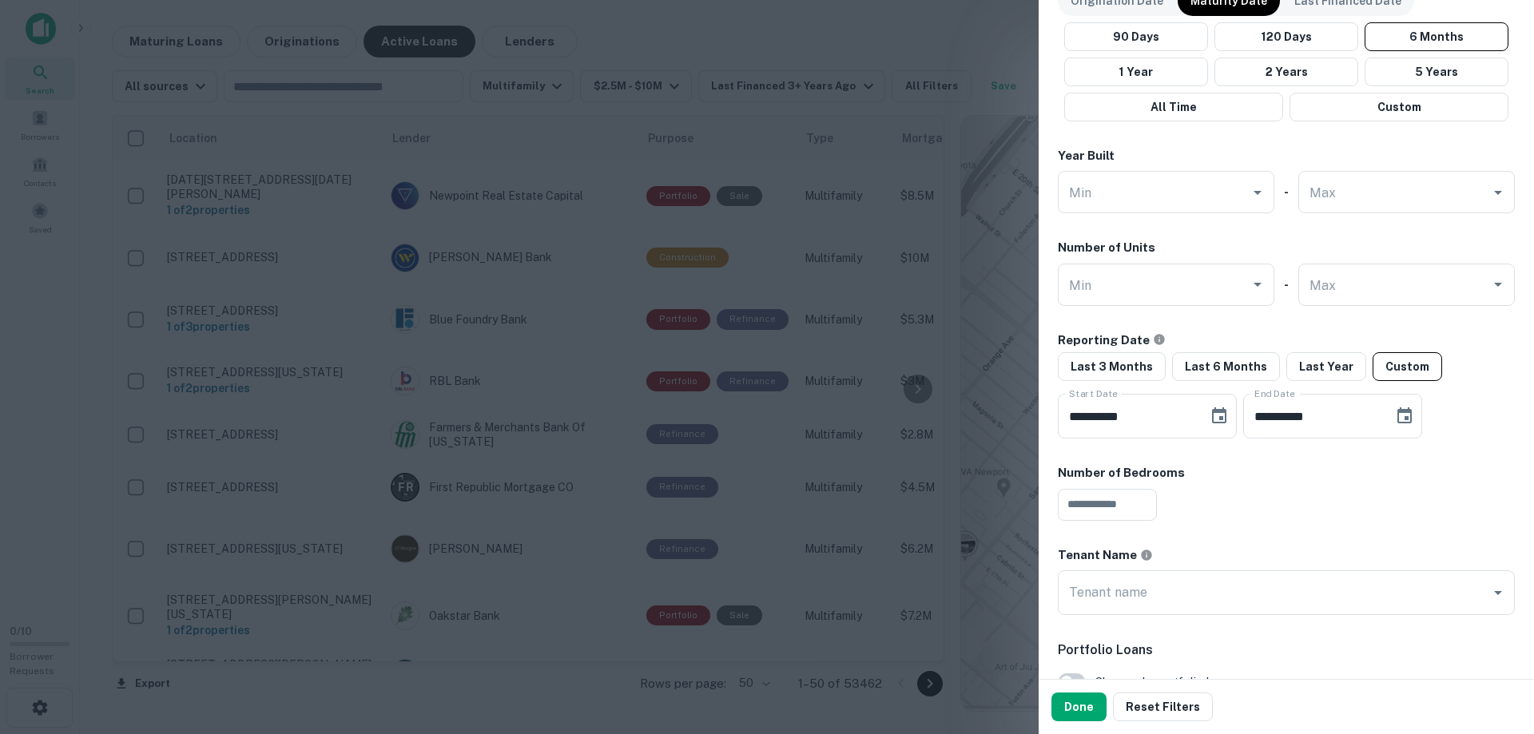
click at [1402, 476] on div "Number of Bedrooms" at bounding box center [1286, 473] width 457 height 18
click at [1412, 410] on icon "Choose date, selected date is Sep 18, 2025" at bounding box center [1405, 416] width 14 height 16
click at [1182, 493] on div "​" at bounding box center [1286, 505] width 457 height 32
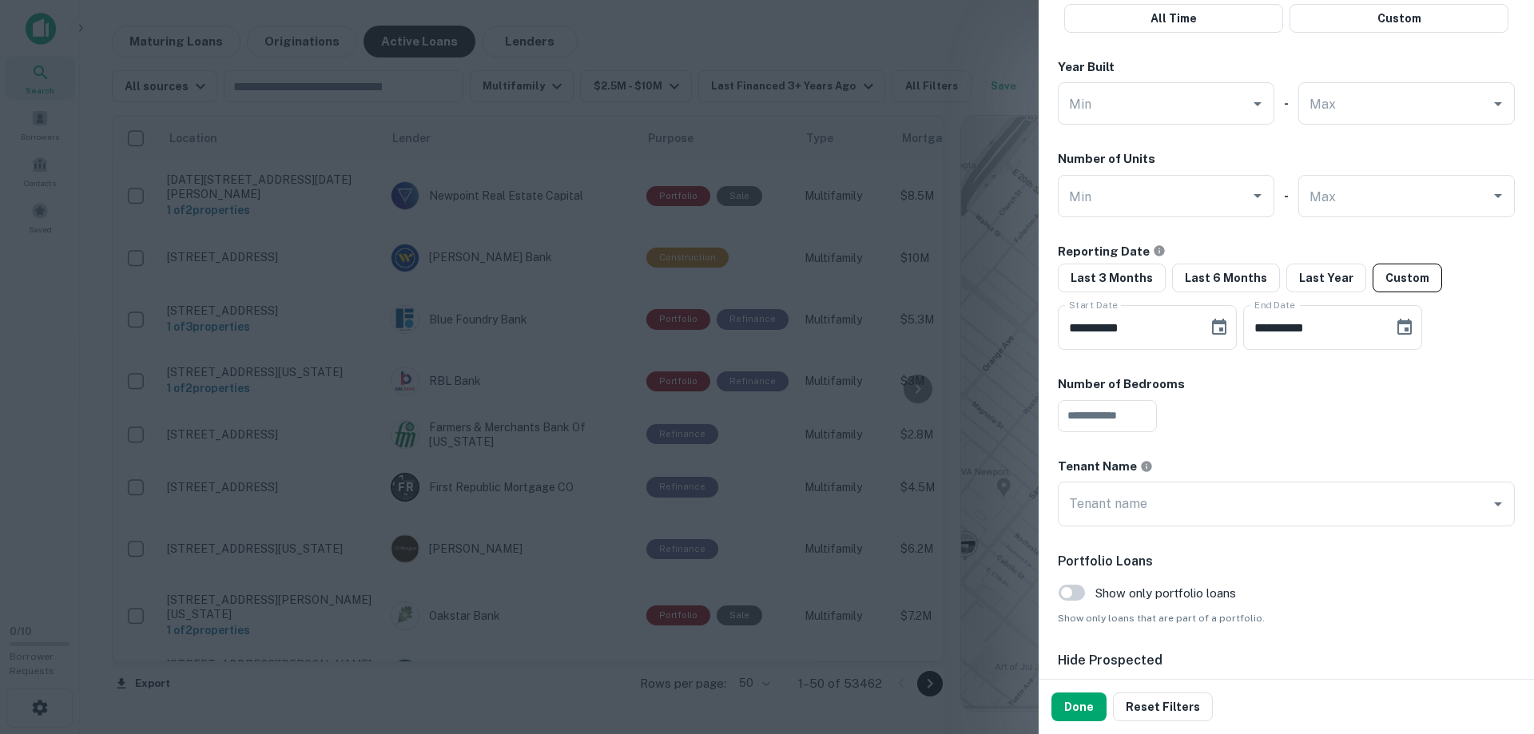
scroll to position [1239, 0]
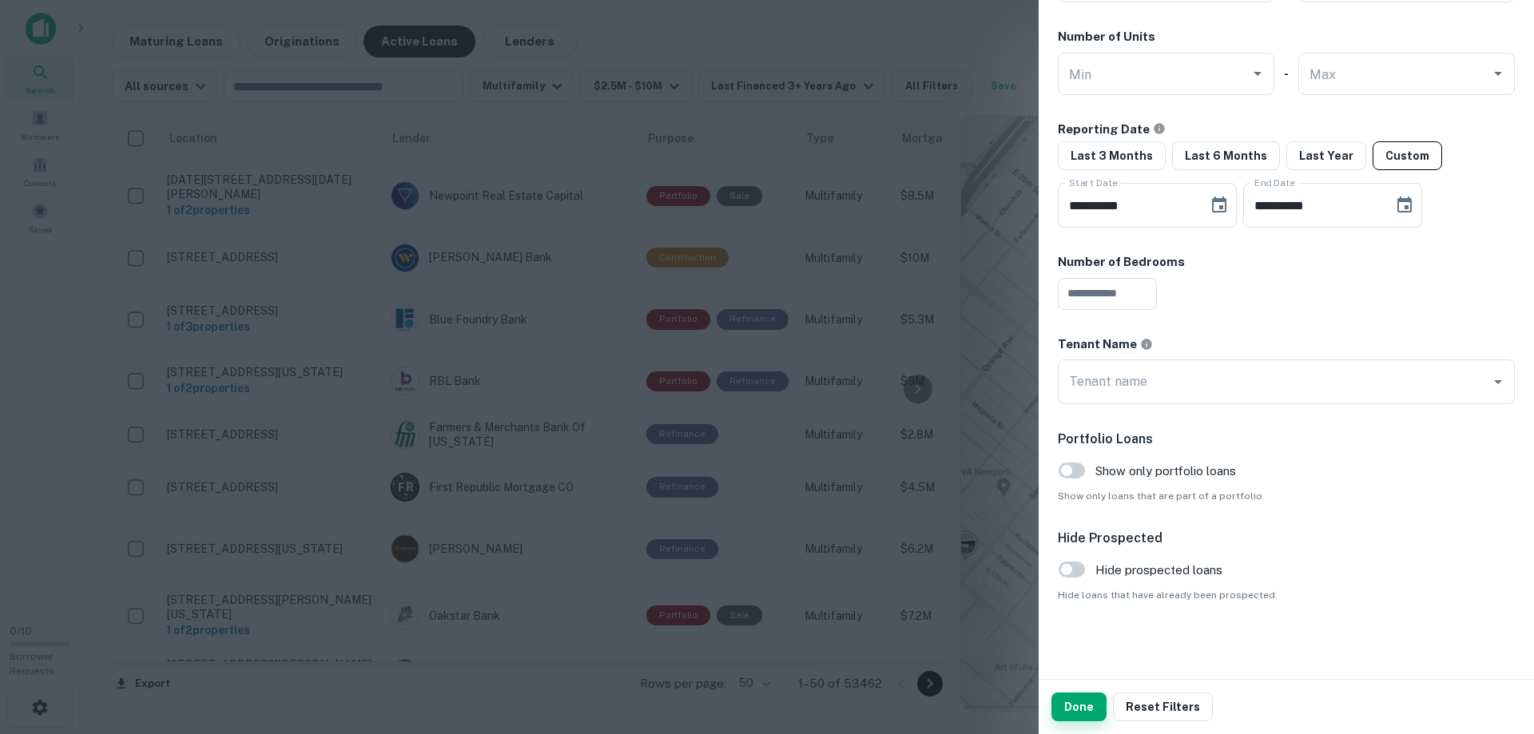
click at [1075, 713] on button "Done" at bounding box center [1079, 707] width 55 height 29
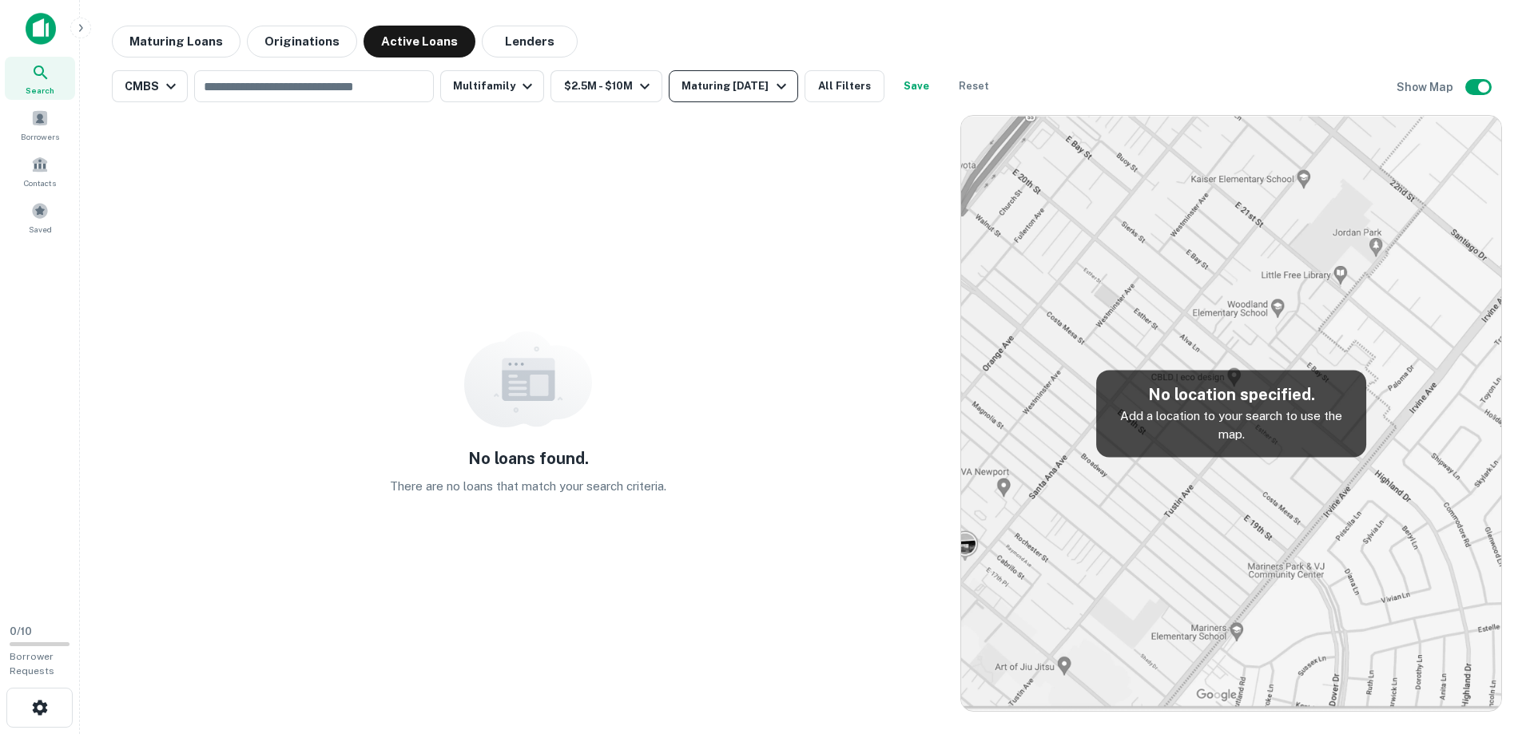
click at [743, 87] on div "Maturing [DATE]" at bounding box center [736, 86] width 109 height 19
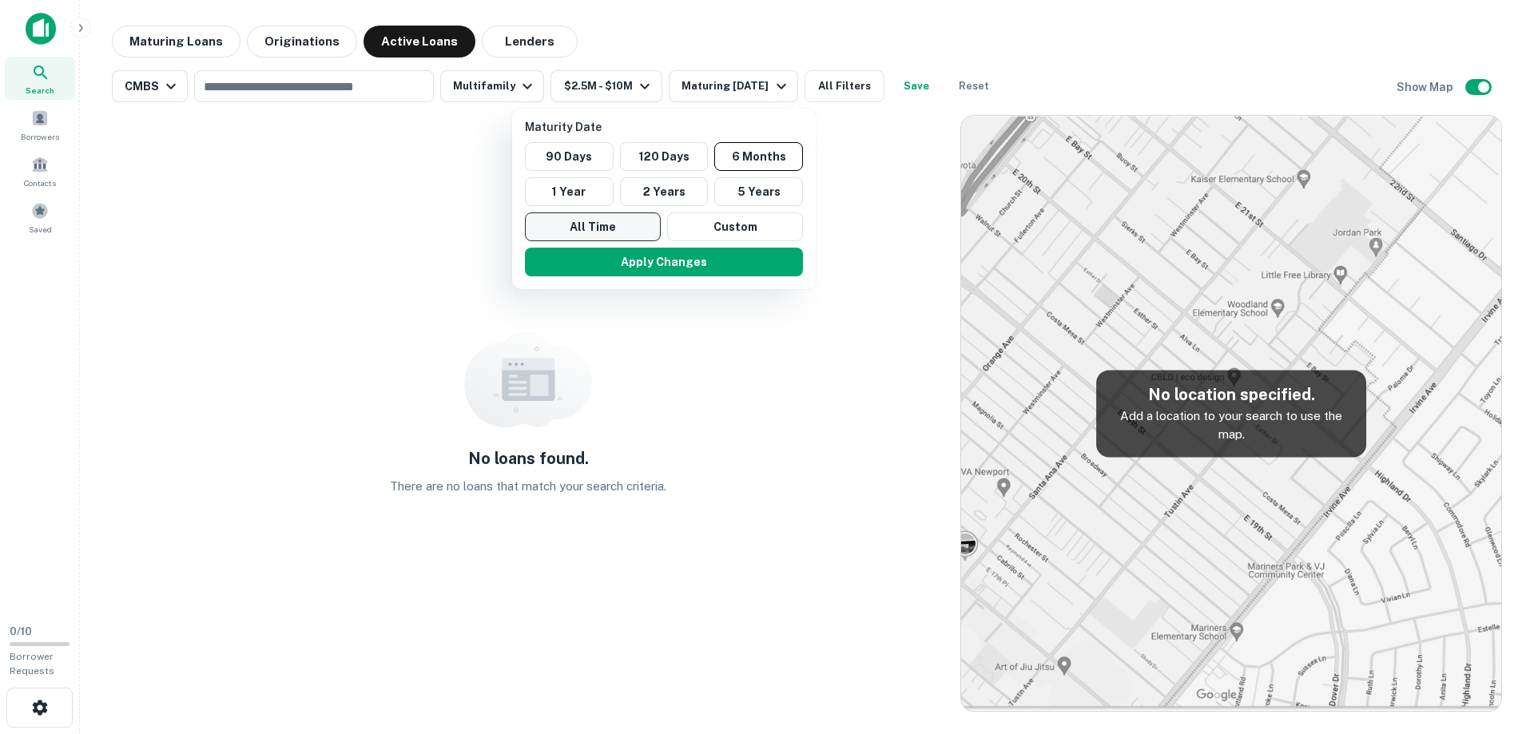
click at [624, 225] on button "All Time" at bounding box center [593, 227] width 136 height 29
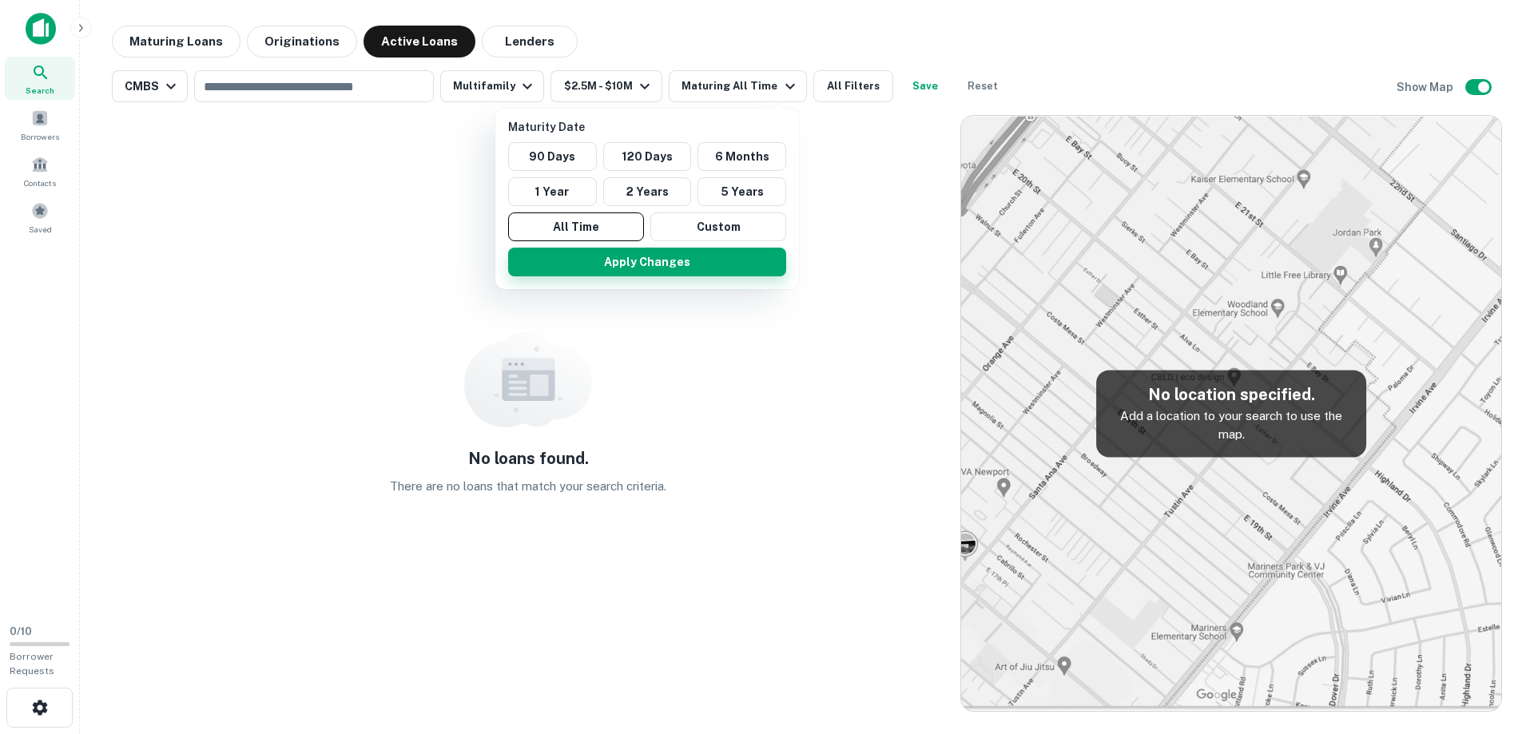
click at [669, 260] on button "Apply Changes" at bounding box center [647, 262] width 278 height 29
